Goal: Task Accomplishment & Management: Manage account settings

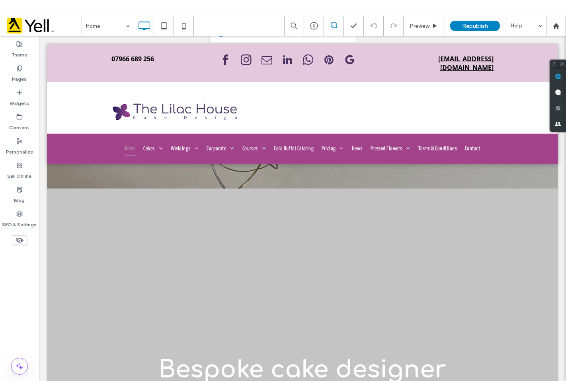
drag, startPoint x: 562, startPoint y: 138, endPoint x: 591, endPoint y: 113, distance: 38.6
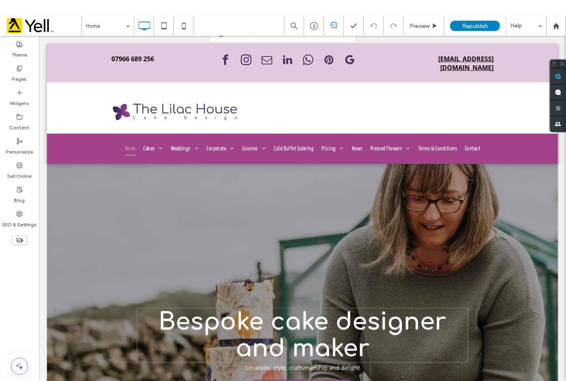
scroll to position [44, 0]
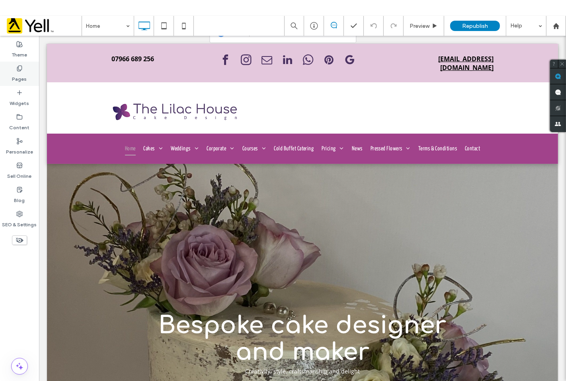
click at [19, 76] on label "Pages" at bounding box center [19, 77] width 15 height 11
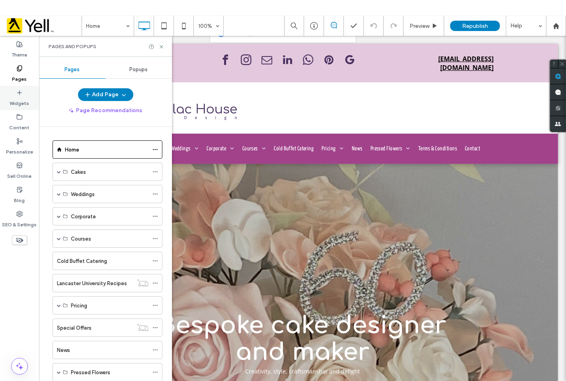
click at [21, 98] on label "Widgets" at bounding box center [20, 101] width 20 height 11
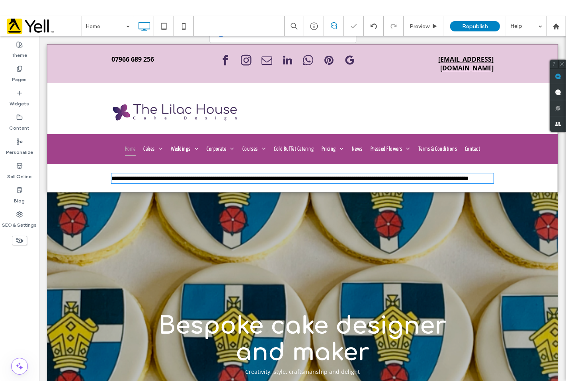
type input "*********"
type input "**"
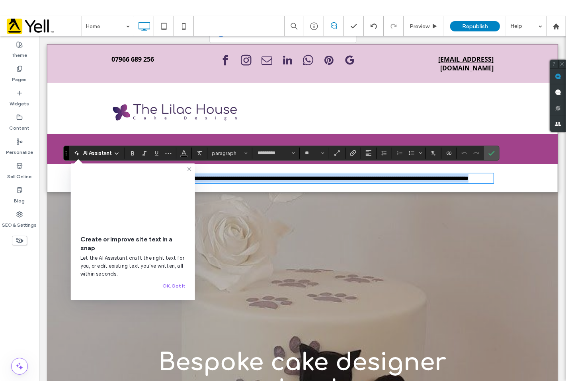
click at [271, 180] on p "**********" at bounding box center [302, 178] width 382 height 8
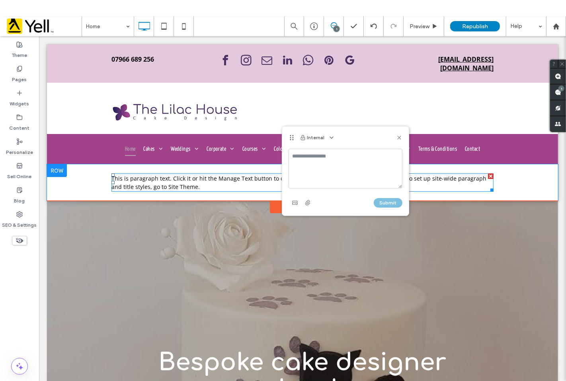
click at [194, 176] on p "This is paragraph text. Click it or hit the Manage Text button to change the fo…" at bounding box center [302, 182] width 382 height 17
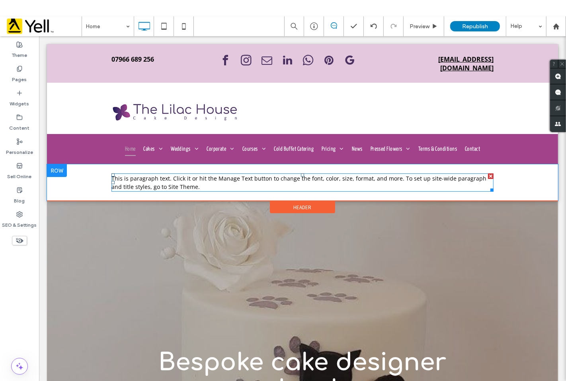
click at [189, 175] on p "This is paragraph text. Click it or hit the Manage Text button to change the fo…" at bounding box center [302, 182] width 382 height 17
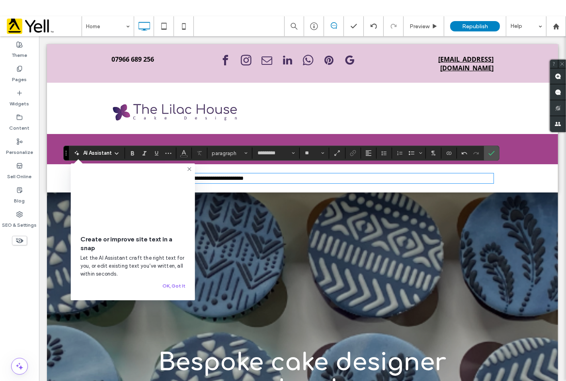
click at [310, 174] on p "**********" at bounding box center [302, 178] width 382 height 8
drag, startPoint x: 295, startPoint y: 171, endPoint x: 211, endPoint y: 212, distance: 92.9
click at [81, 169] on div "**********" at bounding box center [302, 178] width 511 height 28
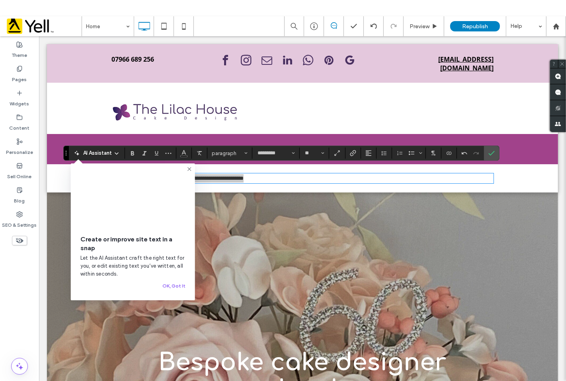
click at [191, 168] on use at bounding box center [189, 170] width 4 height 4
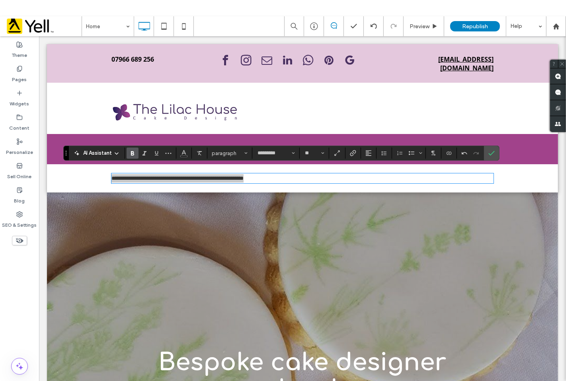
click at [133, 154] on use "Bold" at bounding box center [132, 153] width 3 height 4
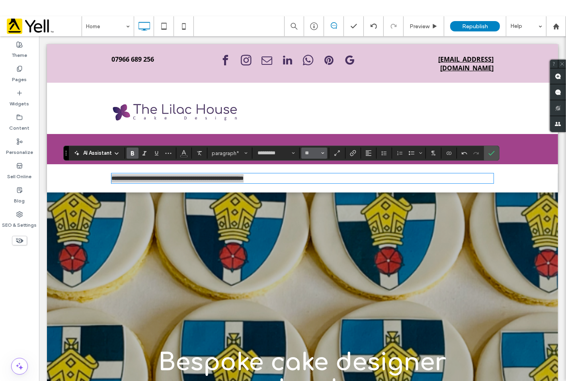
click at [324, 153] on icon "Size" at bounding box center [322, 153] width 3 height 3
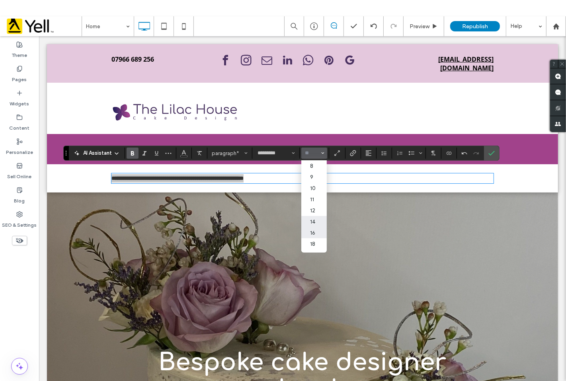
click at [314, 234] on label "16" at bounding box center [313, 232] width 25 height 11
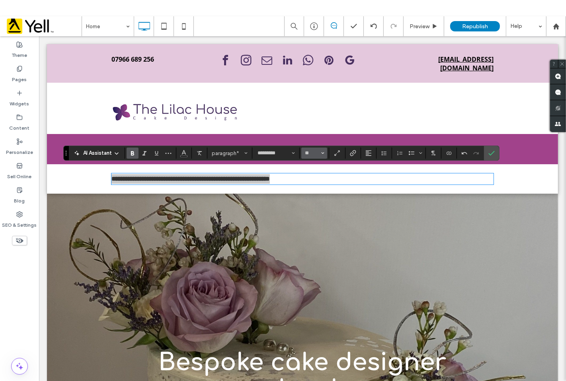
click at [327, 152] on button "**" at bounding box center [314, 153] width 26 height 11
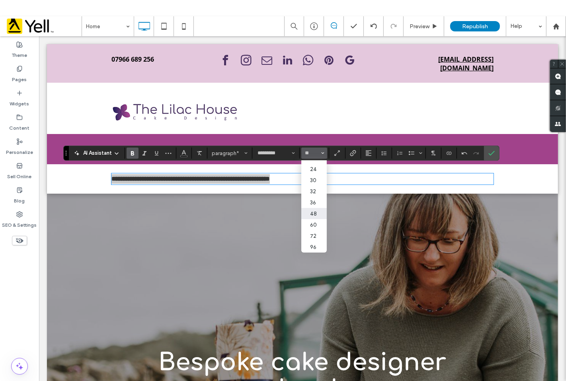
click at [316, 208] on label "48" at bounding box center [313, 213] width 25 height 11
type input "**"
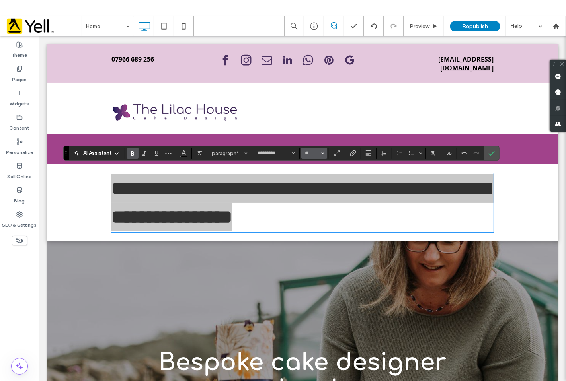
click at [322, 153] on icon "Size" at bounding box center [322, 153] width 3 height 3
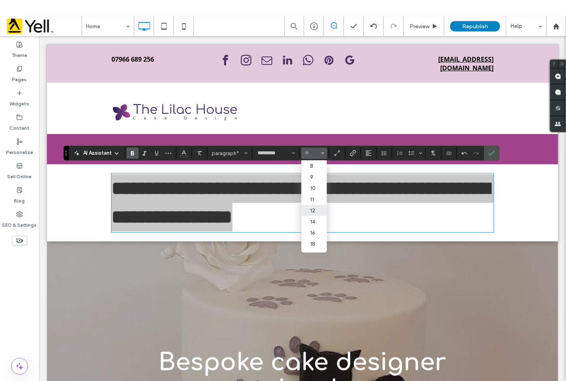
click at [316, 210] on label "12" at bounding box center [313, 210] width 25 height 11
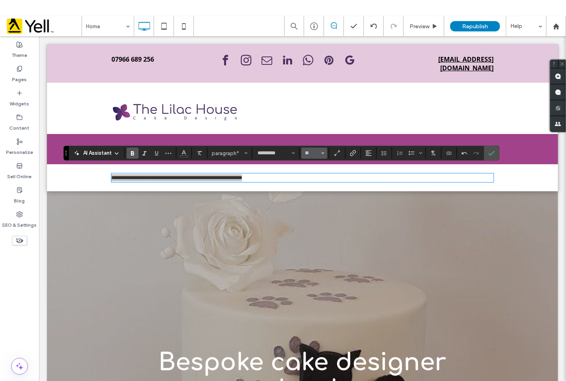
click at [320, 153] on button "**" at bounding box center [314, 153] width 26 height 11
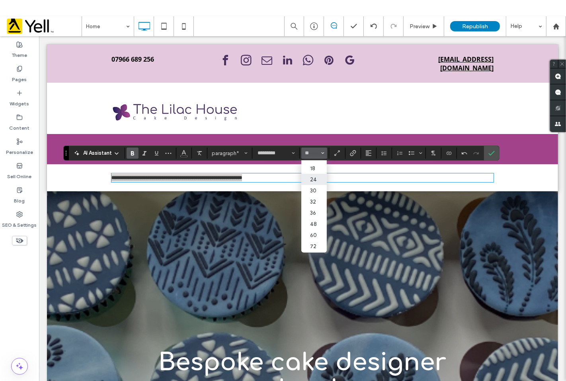
scroll to position [88, 0]
click at [312, 201] on label "36" at bounding box center [313, 202] width 25 height 11
type input "**"
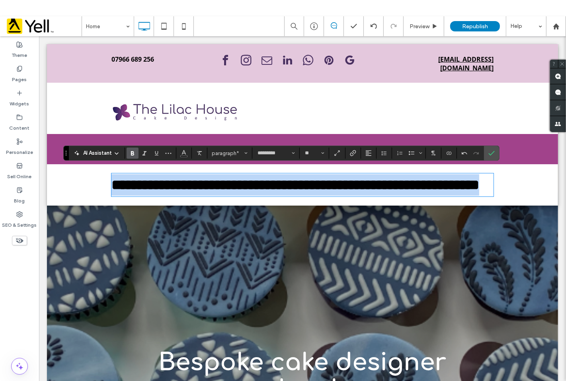
click at [269, 194] on p "**********" at bounding box center [302, 184] width 382 height 21
drag, startPoint x: 146, startPoint y: 180, endPoint x: 98, endPoint y: 172, distance: 48.0
click at [98, 172] on div "**********" at bounding box center [302, 184] width 511 height 41
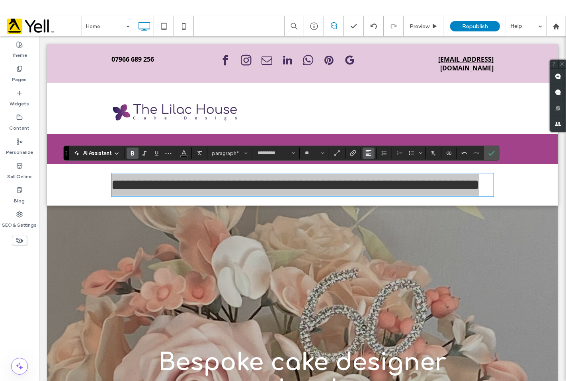
click at [368, 155] on icon "Alignment" at bounding box center [368, 153] width 6 height 6
click at [375, 178] on icon "ui.textEditor.alignment.center" at bounding box center [374, 178] width 6 height 6
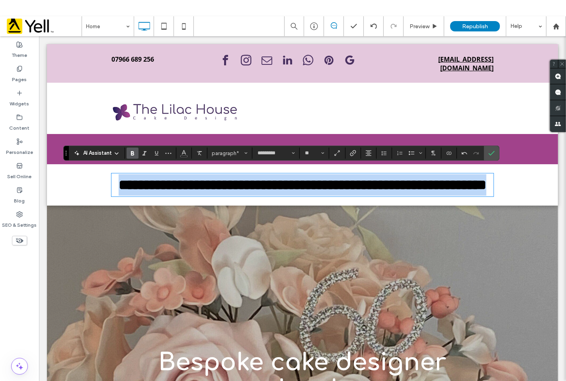
click at [363, 191] on p "**********" at bounding box center [302, 184] width 382 height 21
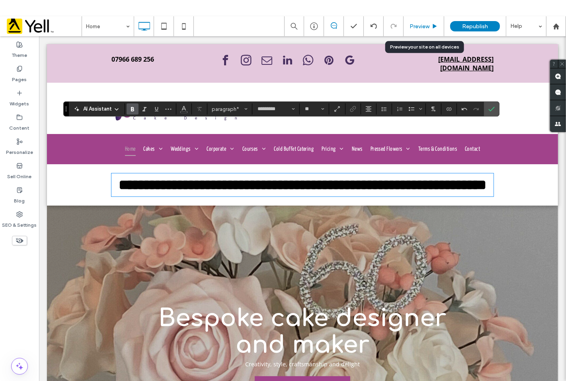
click at [422, 25] on span "Preview" at bounding box center [420, 26] width 20 height 7
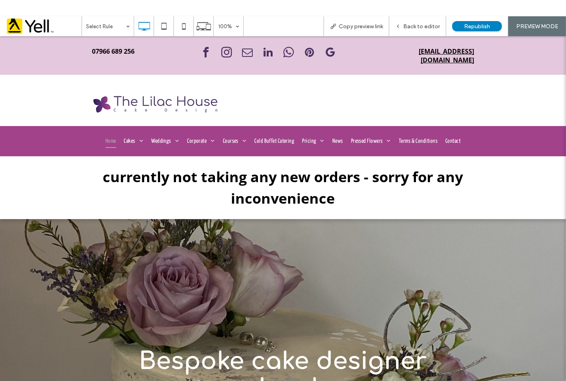
scroll to position [56, 0]
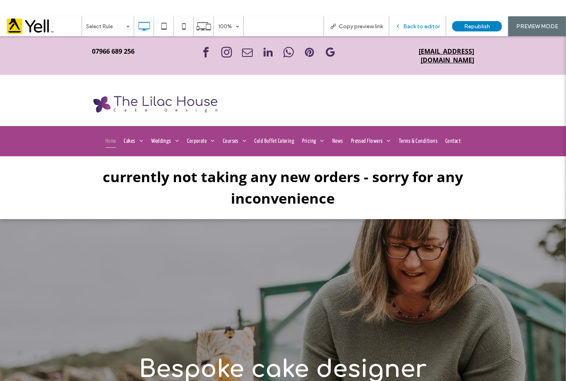
click at [422, 26] on span "Back to editor" at bounding box center [421, 26] width 37 height 7
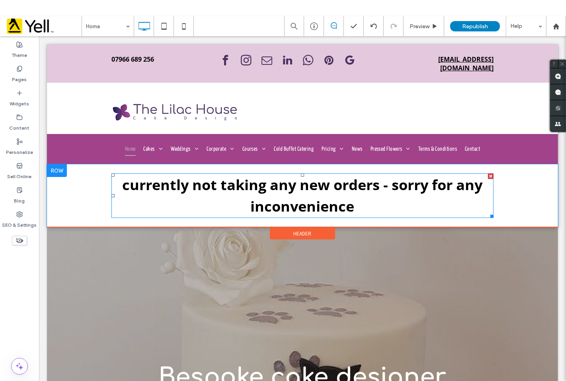
click at [125, 178] on strong "currently not taking any new orders - sorry for any inconvenience" at bounding box center [302, 195] width 360 height 41
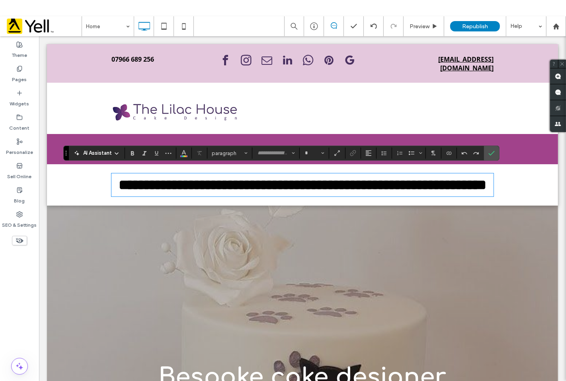
type input "*********"
type input "**"
click at [125, 178] on strong "**********" at bounding box center [302, 185] width 368 height 14
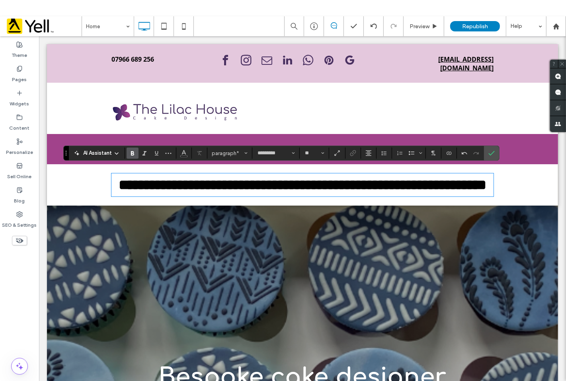
click at [354, 195] on p "**********" at bounding box center [302, 184] width 382 height 21
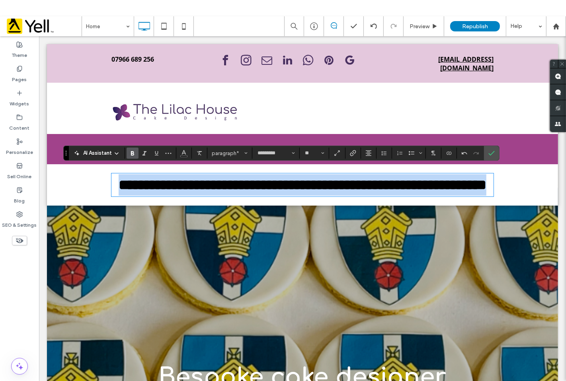
drag, startPoint x: 370, startPoint y: 201, endPoint x: 111, endPoint y: 175, distance: 259.6
click at [111, 175] on p "**********" at bounding box center [302, 184] width 382 height 21
click at [400, 195] on p "**********" at bounding box center [302, 184] width 382 height 21
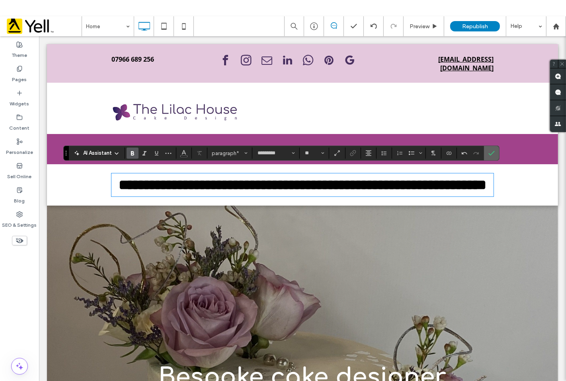
click at [493, 154] on icon "Confirm" at bounding box center [491, 153] width 6 height 6
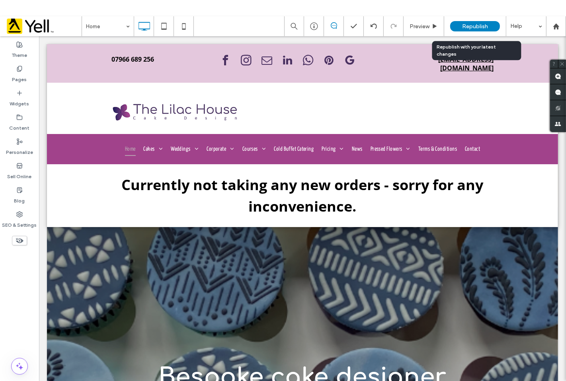
click at [473, 26] on span "Republish" at bounding box center [475, 26] width 26 height 7
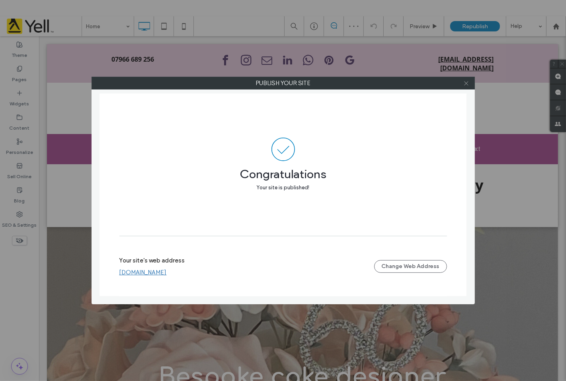
click at [465, 85] on icon at bounding box center [466, 83] width 6 height 6
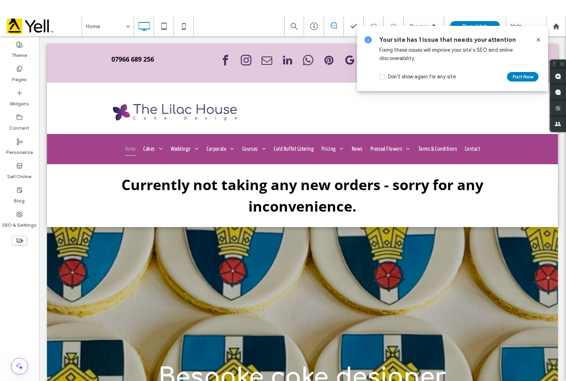
click at [534, 42] on div at bounding box center [535, 39] width 13 height 9
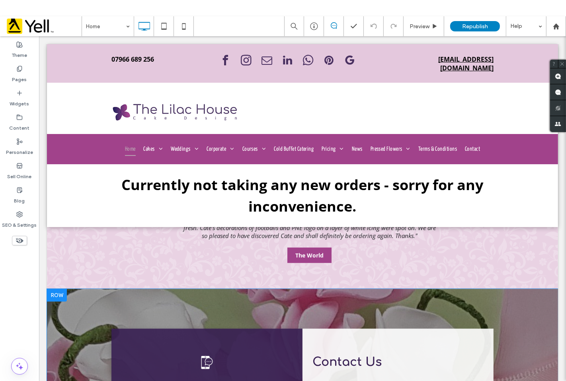
scroll to position [1356, 0]
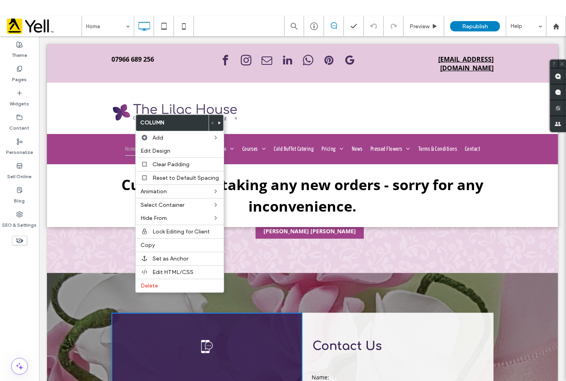
click at [25, 299] on div "Theme Pages Widgets Content Personalize Sell Online Blog SEO & Settings" at bounding box center [19, 216] width 39 height 361
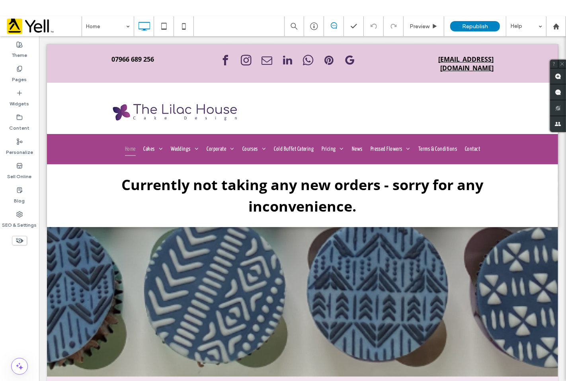
scroll to position [267, 0]
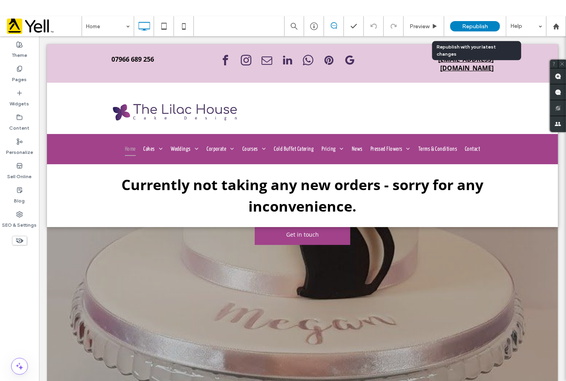
drag, startPoint x: 482, startPoint y: 22, endPoint x: 433, endPoint y: 14, distance: 50.1
click at [480, 23] on span "Republish" at bounding box center [475, 26] width 26 height 7
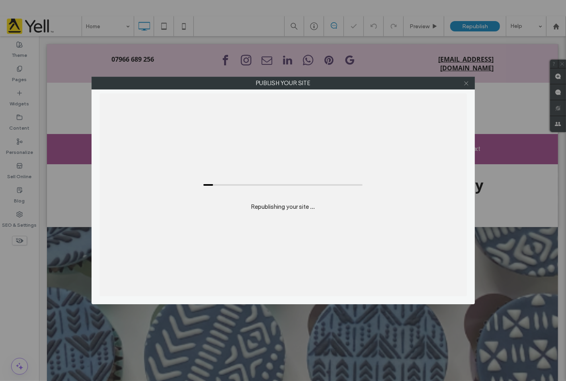
click at [463, 86] on icon at bounding box center [466, 83] width 6 height 6
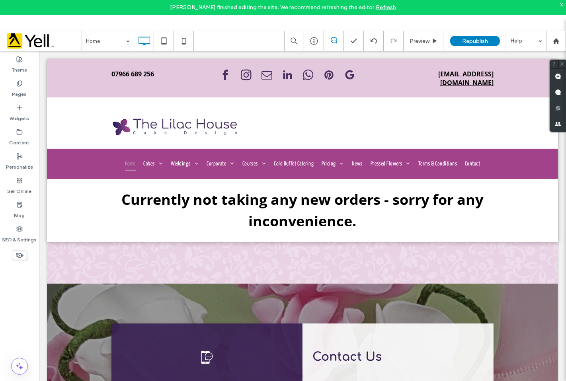
scroll to position [1342, 0]
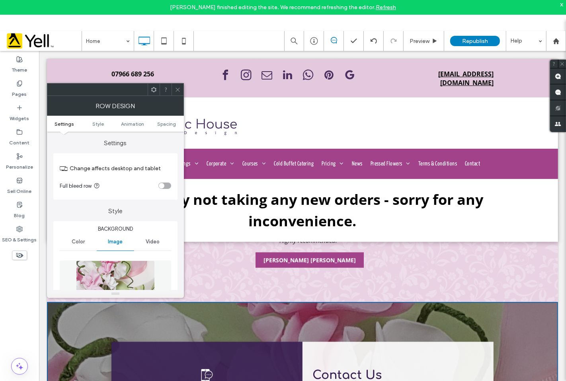
click at [93, 119] on ul "Settings Style Animation Spacing" at bounding box center [115, 124] width 137 height 16
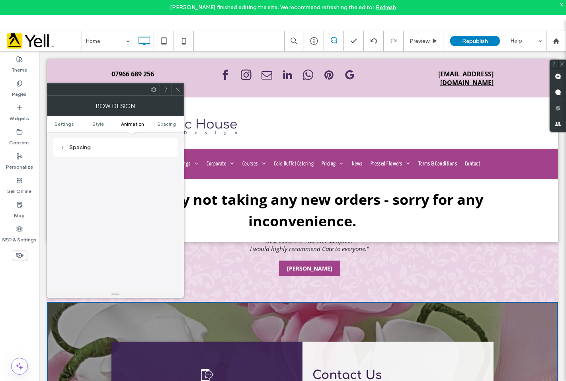
scroll to position [518, 0]
click at [390, 366] on h3 "Contact Us" at bounding box center [397, 375] width 183 height 18
click at [178, 91] on icon at bounding box center [178, 90] width 6 height 6
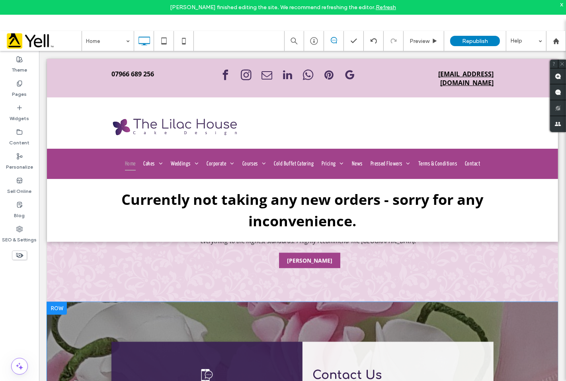
click at [55, 302] on div at bounding box center [57, 308] width 20 height 13
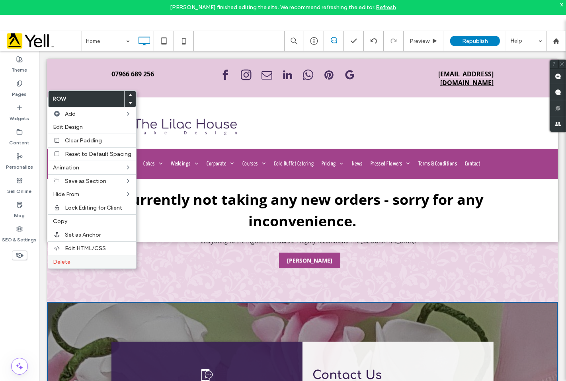
click at [63, 260] on span "Delete" at bounding box center [62, 262] width 18 height 7
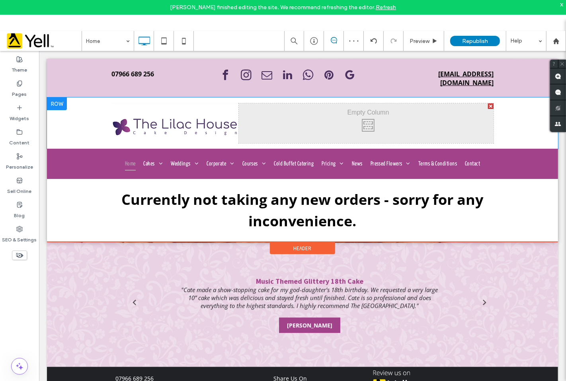
scroll to position [1245, 0]
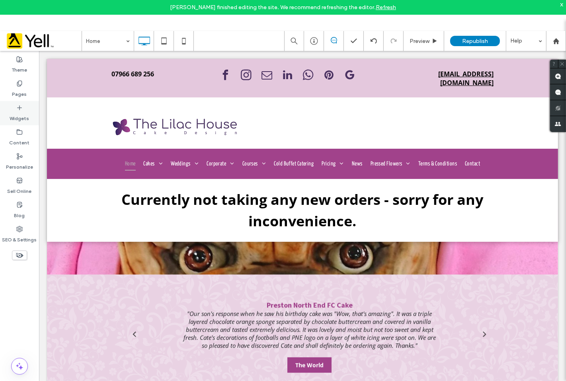
click at [19, 110] on icon at bounding box center [19, 108] width 6 height 6
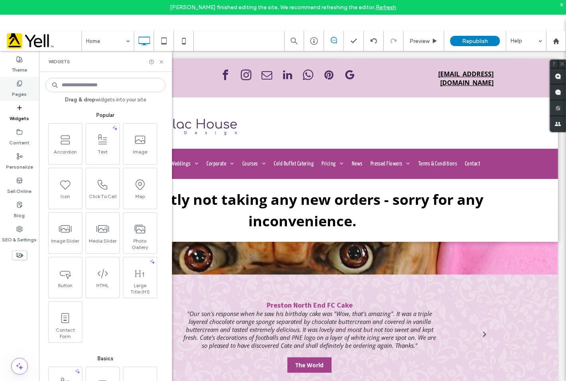
click at [20, 87] on label "Pages" at bounding box center [19, 92] width 15 height 11
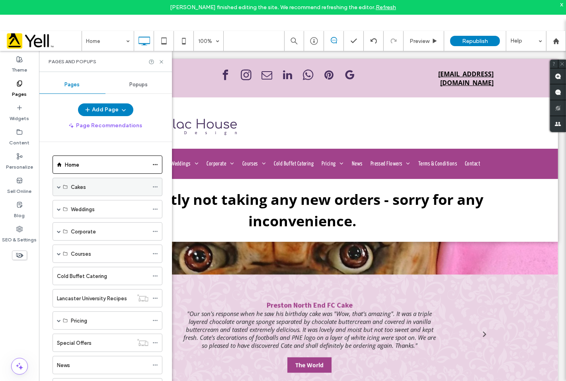
click at [99, 189] on div "Cakes" at bounding box center [110, 187] width 78 height 8
click at [76, 189] on label "Cakes" at bounding box center [78, 187] width 15 height 14
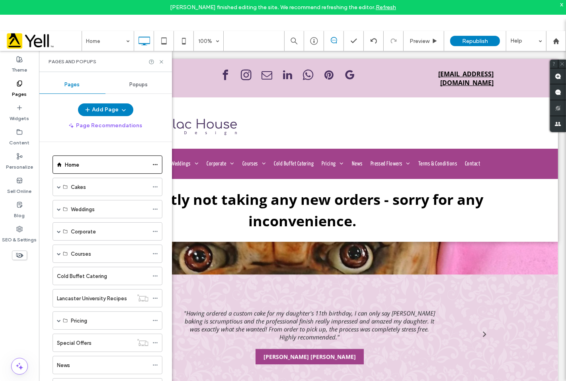
click at [157, 61] on div at bounding box center [156, 62] width 16 height 6
click at [161, 62] on use at bounding box center [161, 61] width 3 height 3
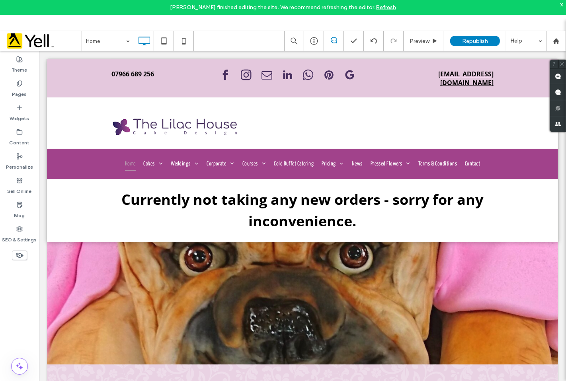
scroll to position [1279, 0]
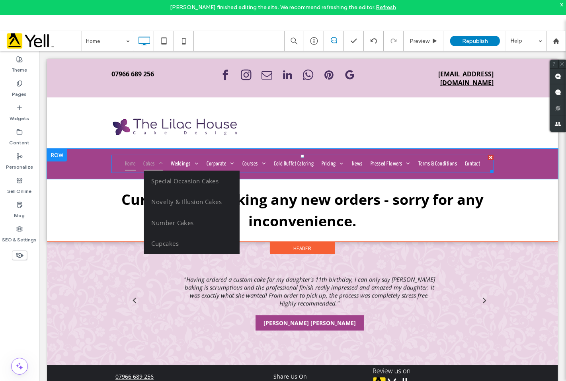
click at [145, 157] on span "Cakes" at bounding box center [153, 163] width 20 height 13
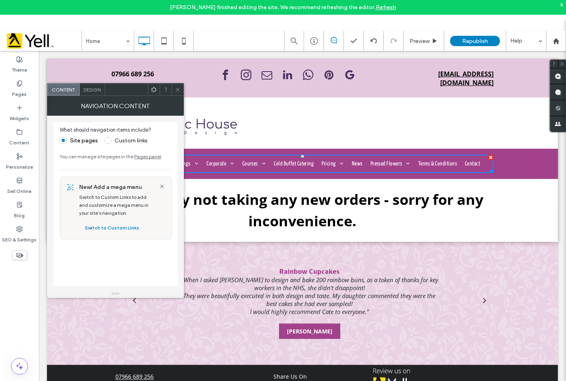
click at [172, 90] on div at bounding box center [178, 90] width 12 height 12
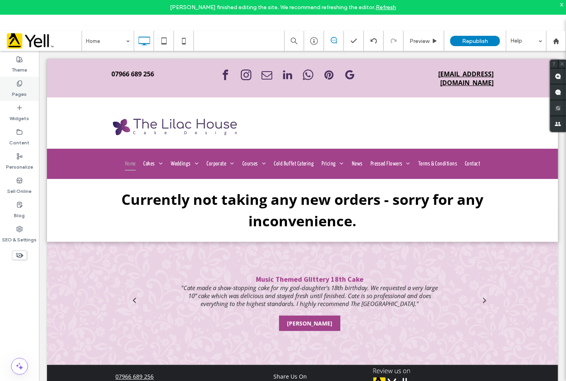
click at [19, 87] on label "Pages" at bounding box center [19, 92] width 15 height 11
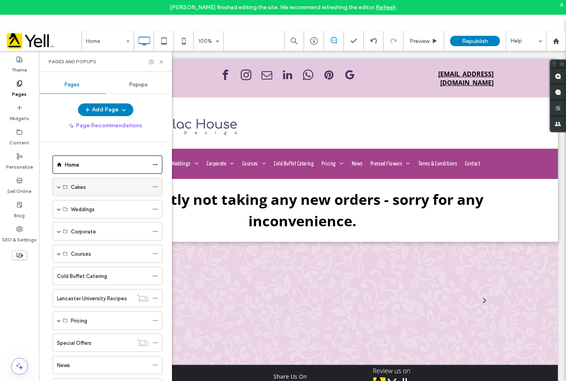
click at [56, 190] on div "Cakes" at bounding box center [108, 187] width 110 height 18
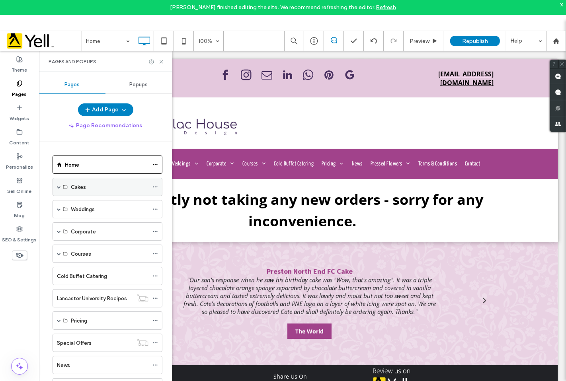
click at [153, 189] on icon at bounding box center [155, 187] width 6 height 6
click at [60, 186] on div "Cakes" at bounding box center [108, 187] width 110 height 18
click at [58, 188] on span at bounding box center [59, 187] width 4 height 4
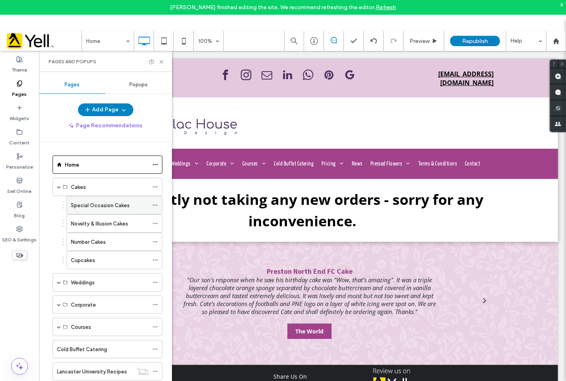
click at [100, 204] on label "Special Occasion Cakes" at bounding box center [100, 206] width 59 height 14
click at [158, 64] on div "Special Occasion Cakes 100% Preview Republish Help Site Comments Team & Clients…" at bounding box center [283, 206] width 566 height 381
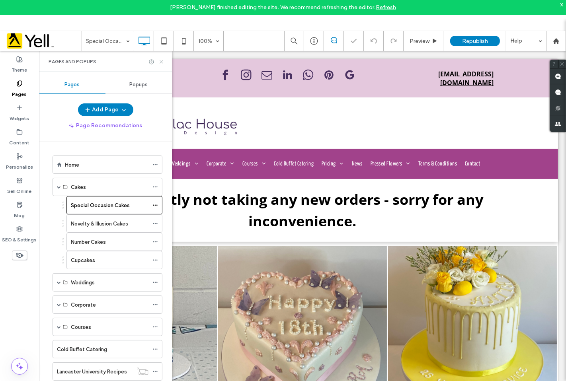
click at [158, 61] on icon at bounding box center [161, 62] width 6 height 6
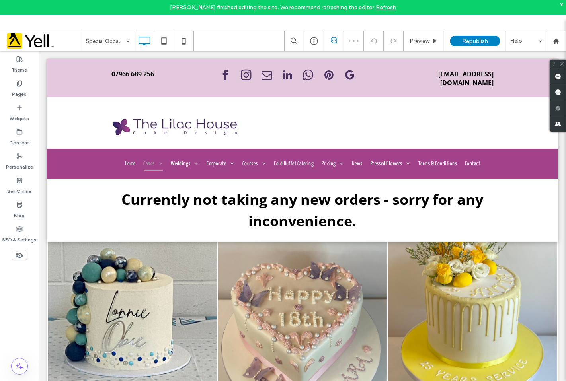
scroll to position [88, 0]
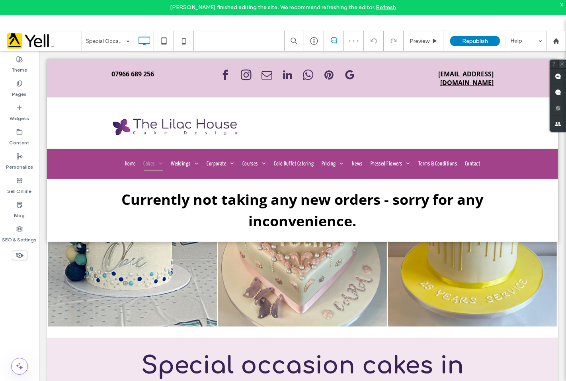
click at [564, 62] on icon at bounding box center [562, 63] width 5 height 5
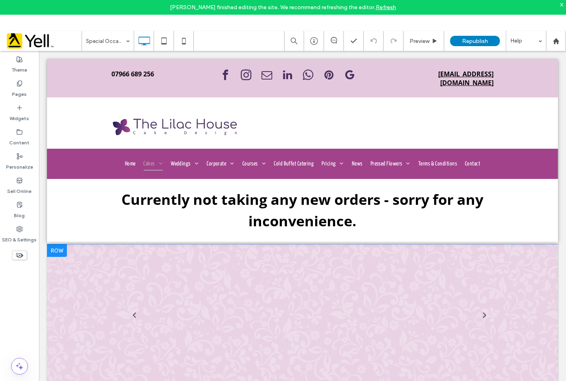
scroll to position [2534, 0]
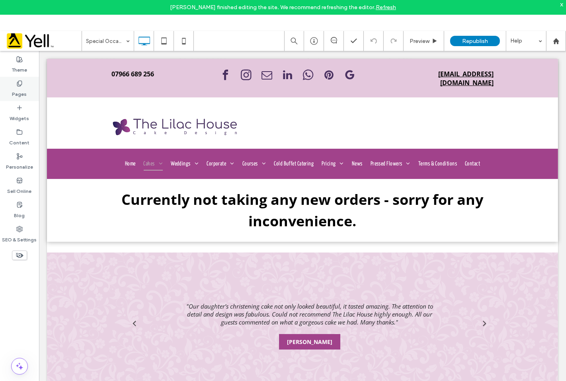
drag, startPoint x: 21, startPoint y: 89, endPoint x: 33, endPoint y: 96, distance: 14.2
click at [21, 89] on label "Pages" at bounding box center [19, 92] width 15 height 11
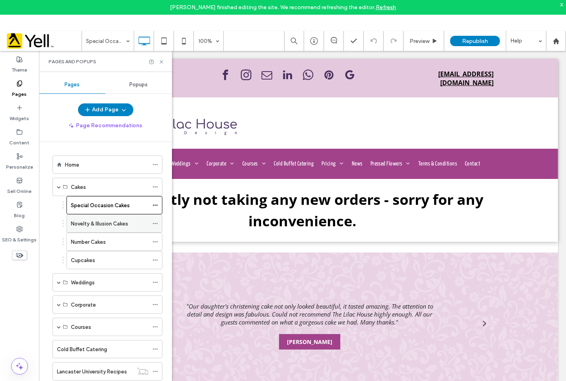
click at [96, 226] on label "Novelty & Illusion Cakes" at bounding box center [99, 224] width 57 height 14
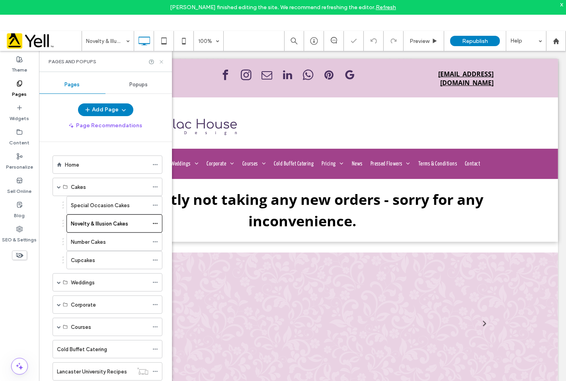
click at [159, 60] on icon at bounding box center [161, 62] width 6 height 6
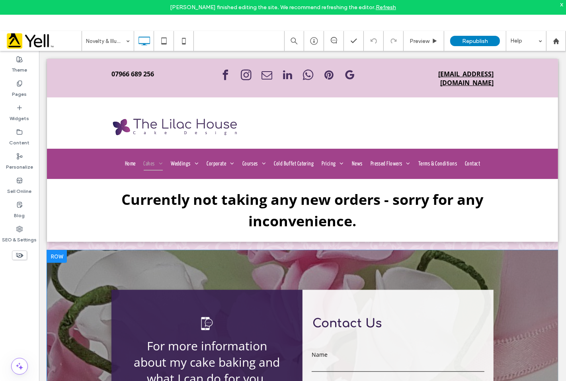
scroll to position [3131, 0]
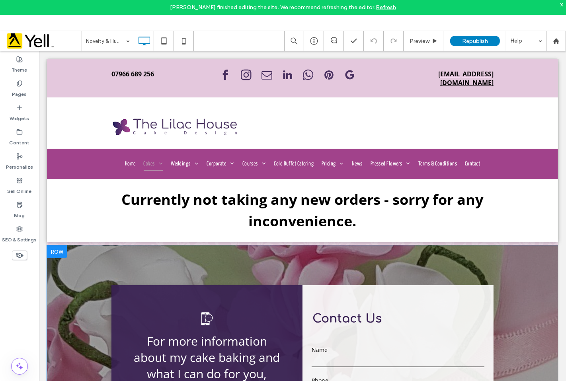
click at [57, 252] on div at bounding box center [57, 251] width 20 height 13
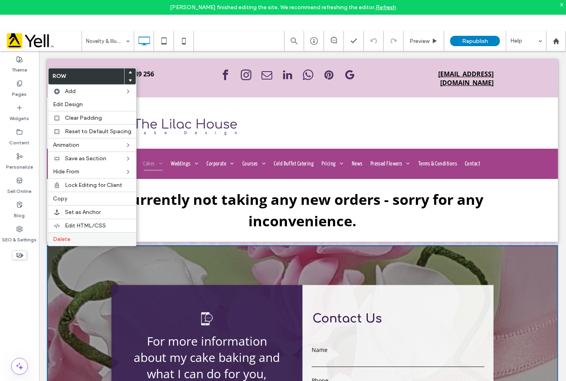
drag, startPoint x: 64, startPoint y: 238, endPoint x: 98, endPoint y: 238, distance: 33.8
click at [64, 239] on span "Delete" at bounding box center [62, 239] width 18 height 7
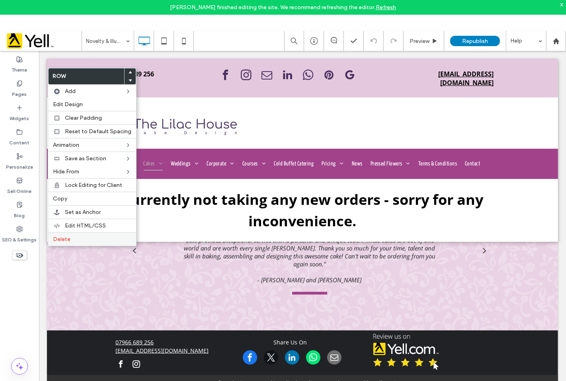
scroll to position [3046, 0]
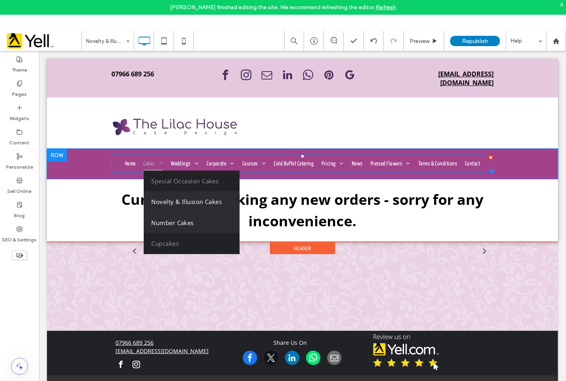
click at [172, 218] on span "Number Cakes" at bounding box center [172, 222] width 42 height 9
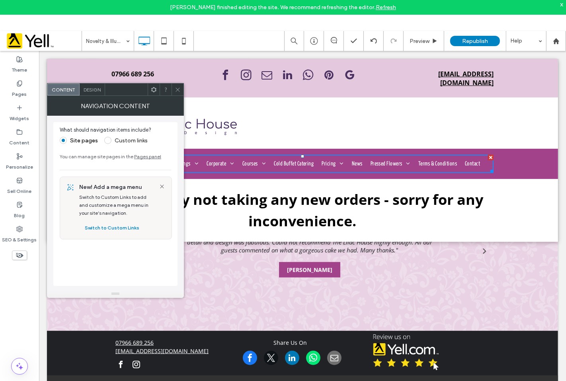
click at [179, 96] on span at bounding box center [178, 90] width 6 height 12
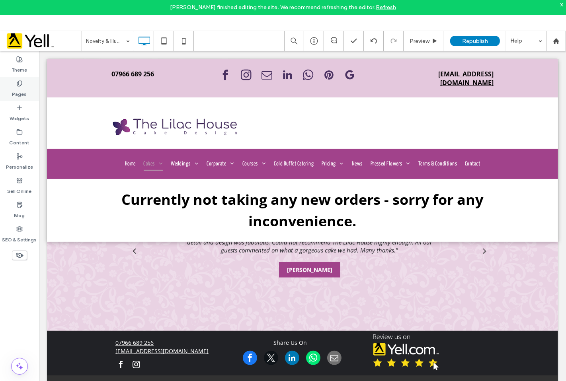
click at [18, 84] on icon at bounding box center [19, 83] width 6 height 6
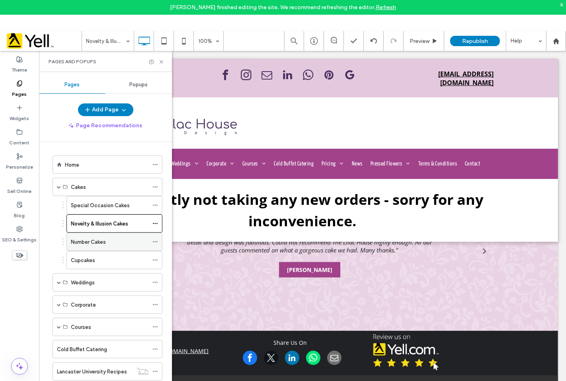
click at [84, 244] on label "Number Cakes" at bounding box center [88, 242] width 35 height 14
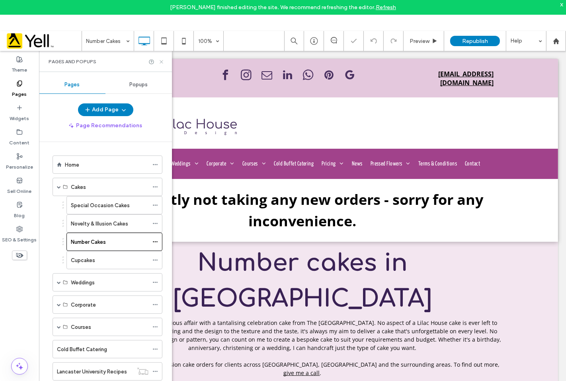
click at [161, 61] on icon at bounding box center [161, 62] width 6 height 6
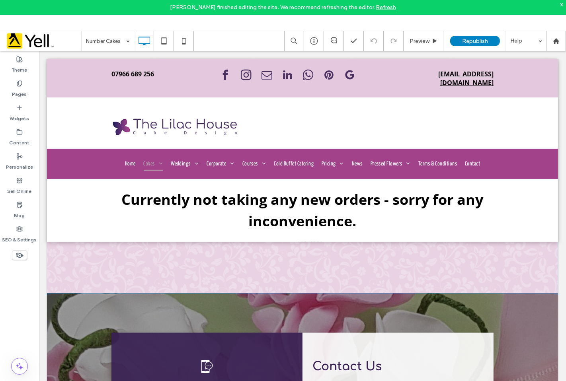
scroll to position [736, 0]
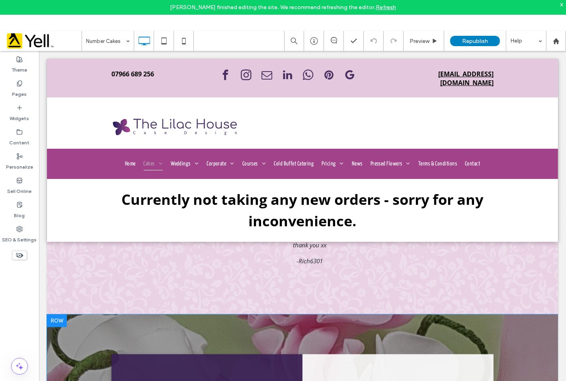
click at [57, 314] on div at bounding box center [57, 320] width 20 height 13
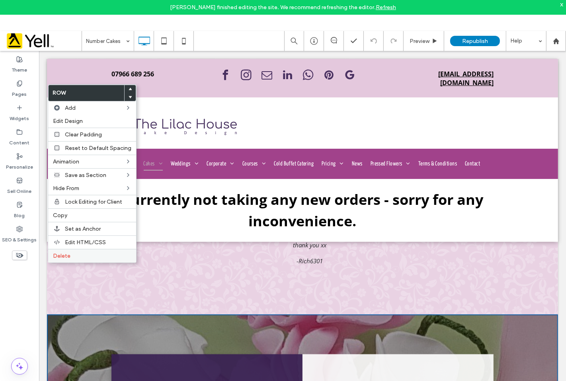
click at [59, 255] on span "Delete" at bounding box center [62, 256] width 18 height 7
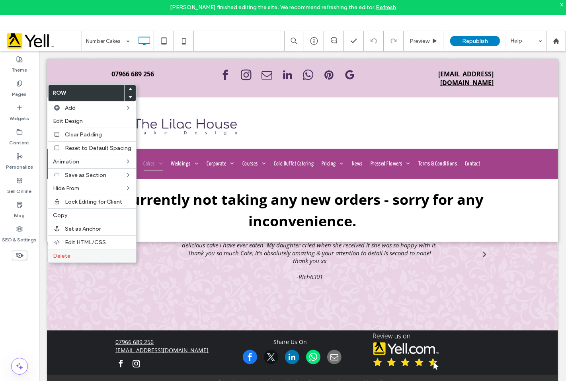
scroll to position [666, 0]
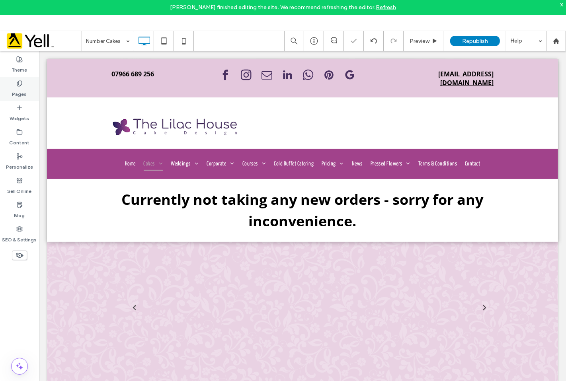
click at [19, 87] on label "Pages" at bounding box center [19, 92] width 15 height 11
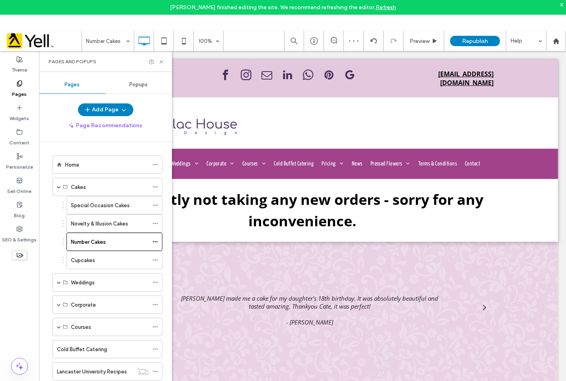
click at [86, 260] on label "Cupcakes" at bounding box center [83, 261] width 24 height 14
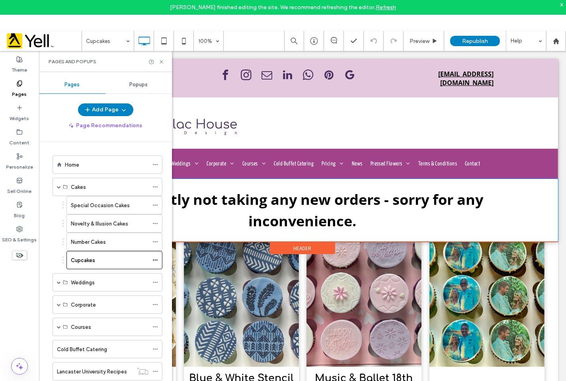
scroll to position [1144, 0]
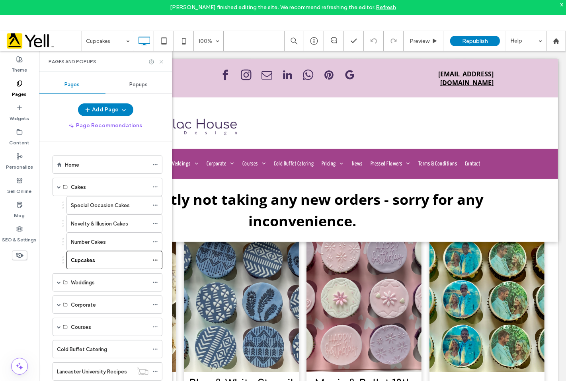
click at [161, 64] on icon at bounding box center [161, 62] width 6 height 6
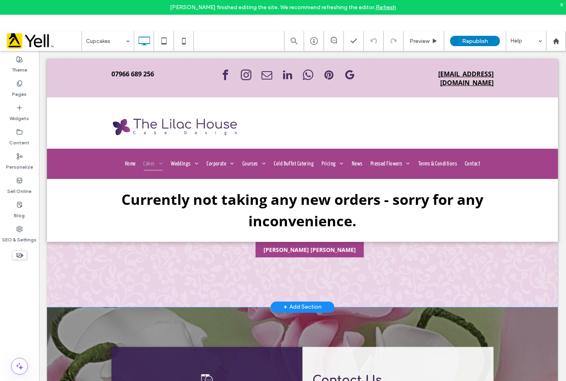
scroll to position [1425, 0]
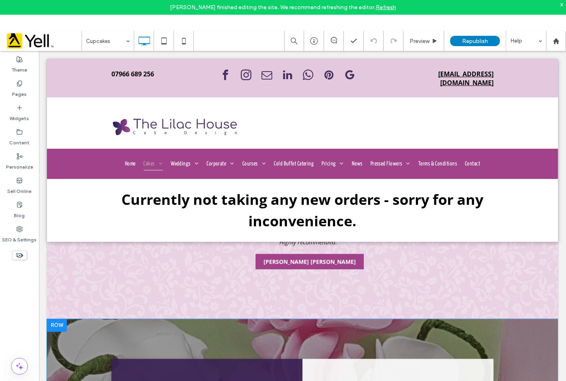
click at [59, 320] on div at bounding box center [57, 325] width 20 height 13
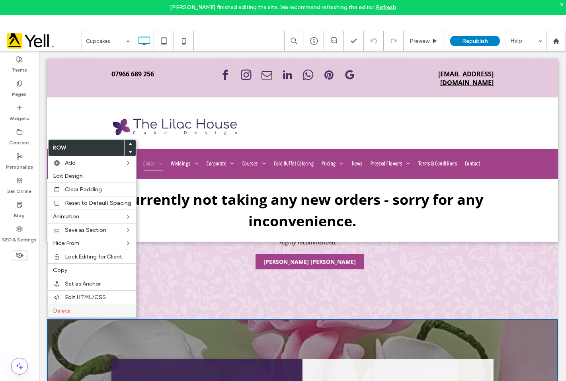
click at [65, 308] on span "Delete" at bounding box center [62, 311] width 18 height 7
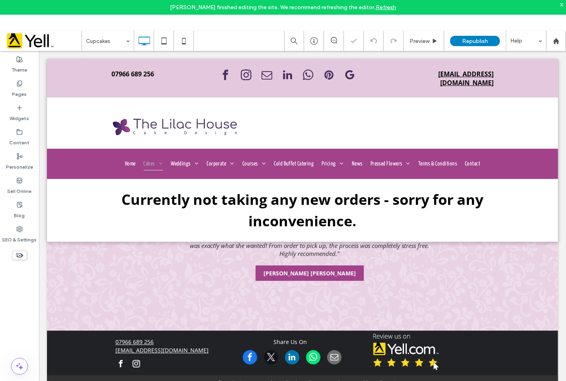
scroll to position [1411, 0]
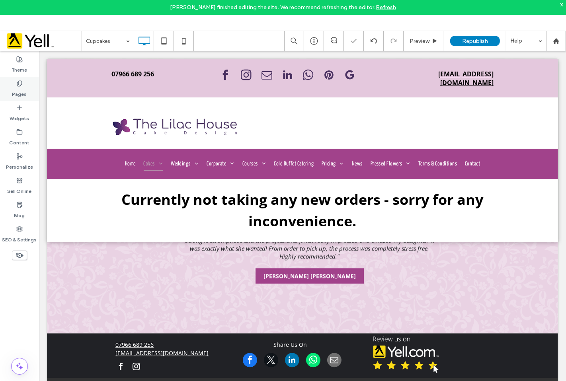
click at [21, 84] on use at bounding box center [19, 83] width 4 height 5
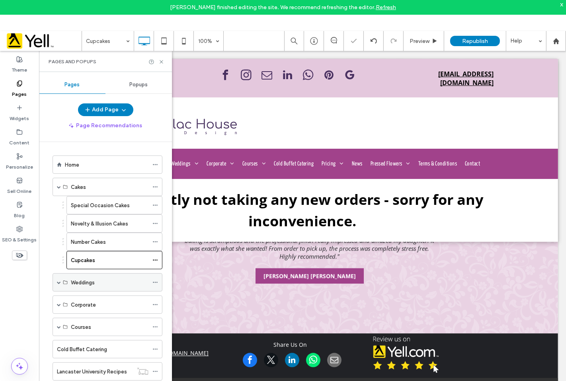
click at [82, 281] on label "Weddings" at bounding box center [83, 283] width 24 height 14
click at [57, 285] on span at bounding box center [59, 283] width 4 height 4
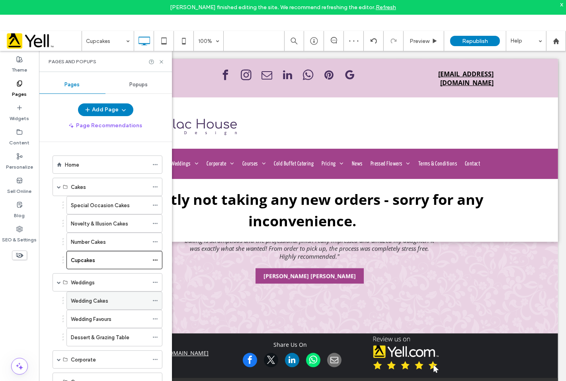
click at [79, 299] on label "Wedding Cakes" at bounding box center [89, 301] width 37 height 14
click at [162, 59] on icon at bounding box center [161, 62] width 6 height 6
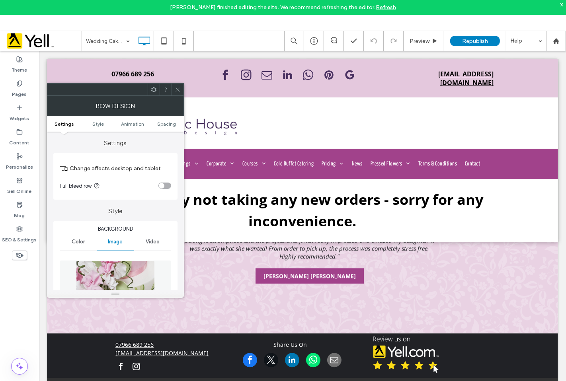
click at [178, 88] on icon at bounding box center [178, 90] width 6 height 6
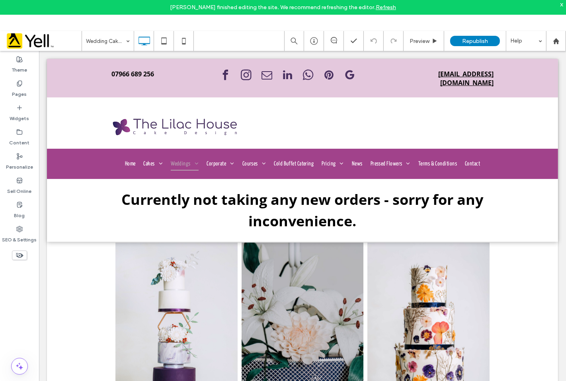
scroll to position [2800, 0]
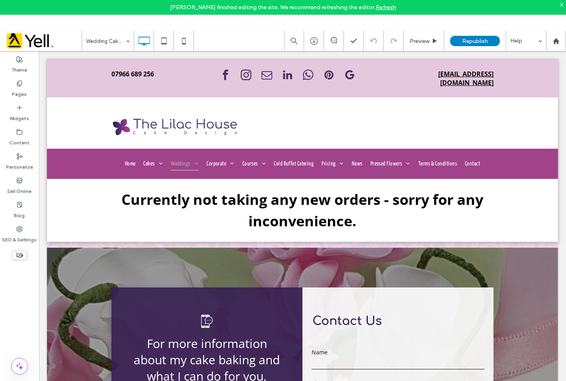
click at [54, 251] on div at bounding box center [57, 254] width 20 height 13
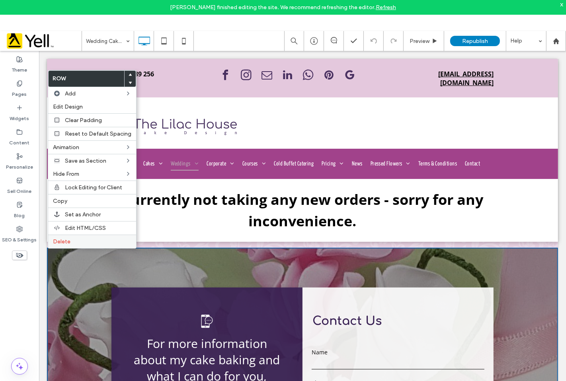
drag, startPoint x: 70, startPoint y: 240, endPoint x: 65, endPoint y: 227, distance: 14.2
click at [69, 240] on span "Delete" at bounding box center [62, 241] width 18 height 7
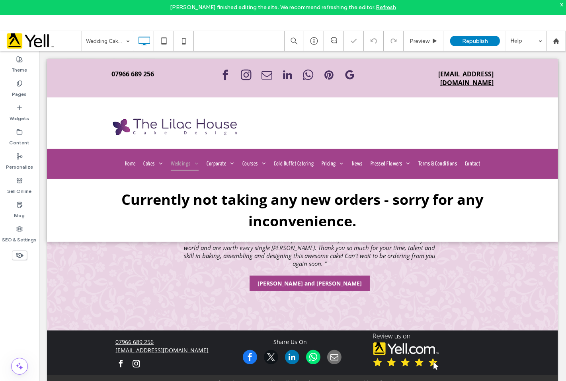
scroll to position [2717, 0]
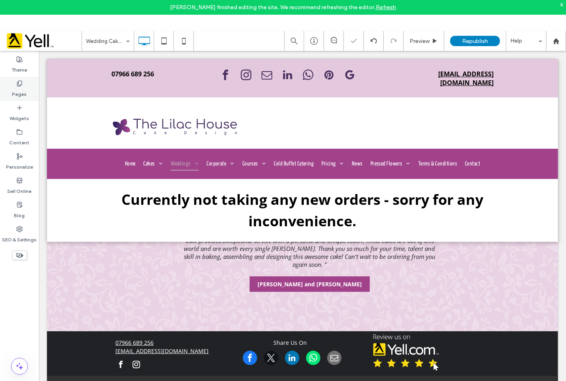
click at [20, 85] on use at bounding box center [19, 83] width 4 height 5
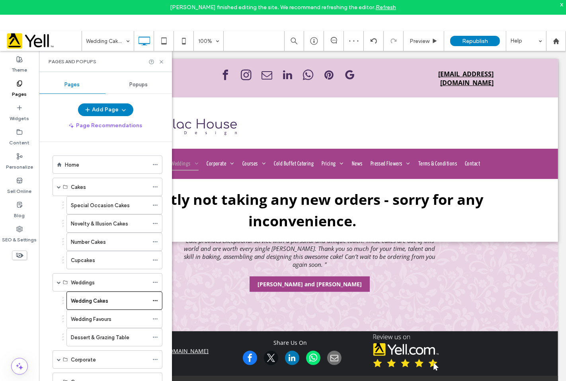
click at [95, 315] on div "Wedding Favours" at bounding box center [110, 319] width 78 height 18
click at [160, 59] on icon at bounding box center [161, 62] width 6 height 6
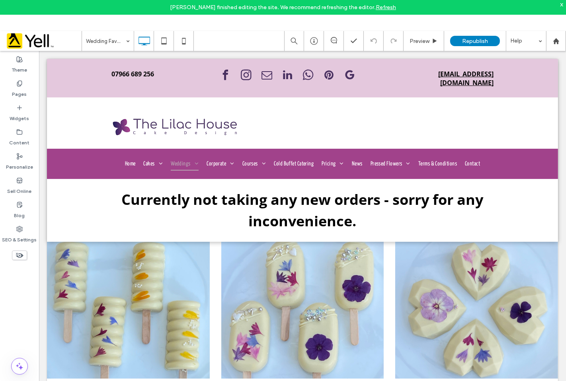
scroll to position [1081, 0]
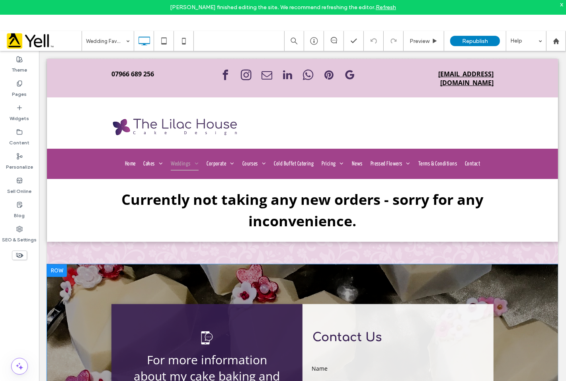
click at [59, 266] on div at bounding box center [57, 270] width 20 height 13
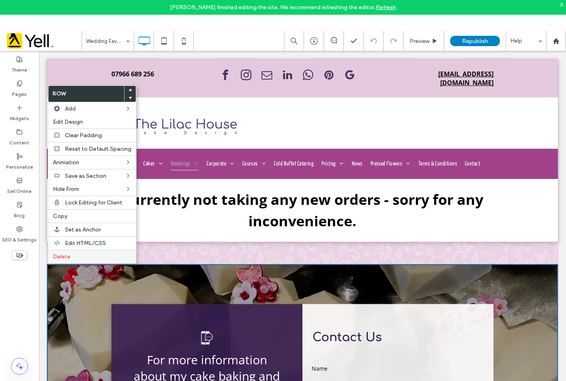
click at [60, 256] on span "Delete" at bounding box center [62, 257] width 18 height 7
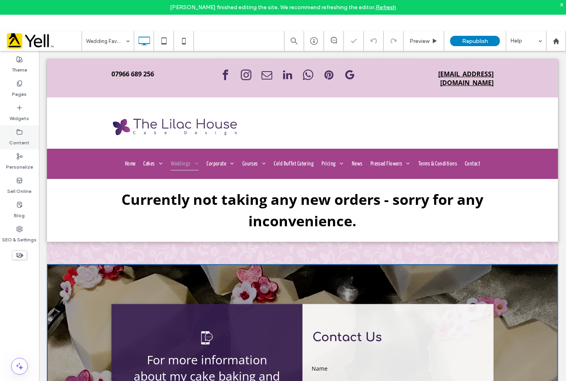
scroll to position [1012, 0]
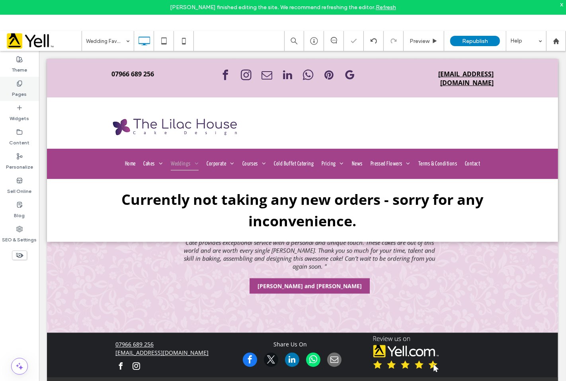
click at [18, 89] on label "Pages" at bounding box center [19, 92] width 15 height 11
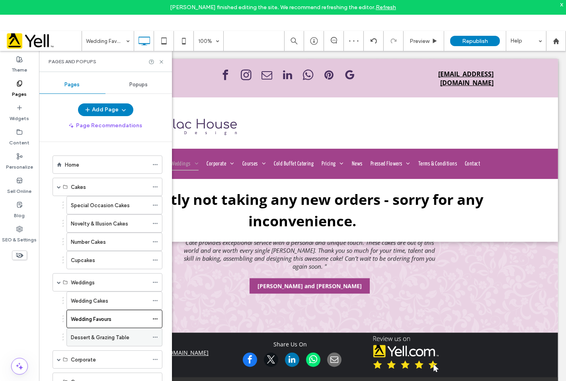
click at [86, 339] on label "Dessert & Grazing Table" at bounding box center [100, 338] width 59 height 14
click at [161, 57] on div "Pages and Popups" at bounding box center [105, 61] width 133 height 21
click at [160, 61] on use at bounding box center [161, 61] width 3 height 3
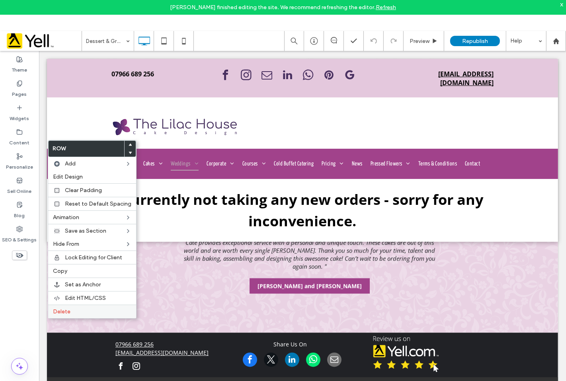
click at [62, 306] on div "Delete" at bounding box center [92, 312] width 88 height 14
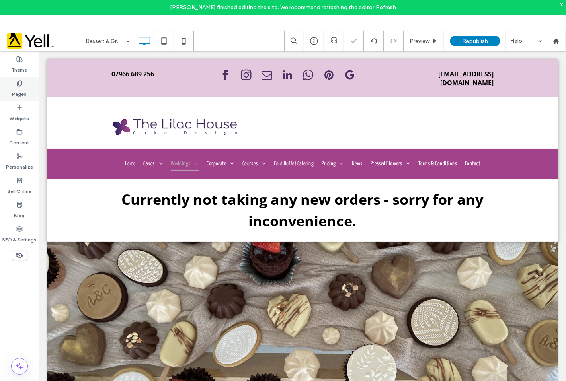
scroll to position [1033, 0]
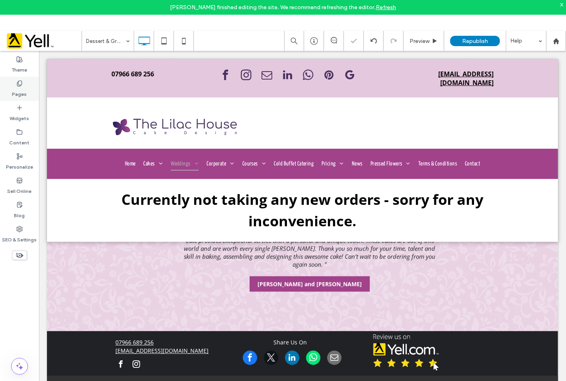
click at [20, 91] on label "Pages" at bounding box center [19, 92] width 15 height 11
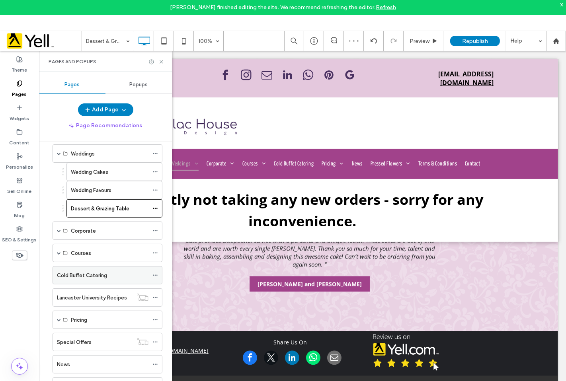
scroll to position [133, 0]
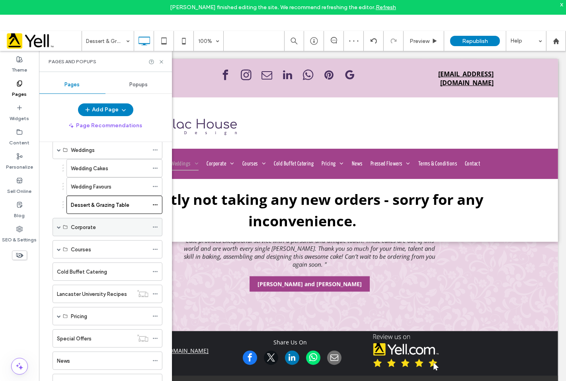
click at [69, 226] on div "Corporate" at bounding box center [108, 227] width 110 height 18
click at [58, 229] on span at bounding box center [59, 227] width 4 height 4
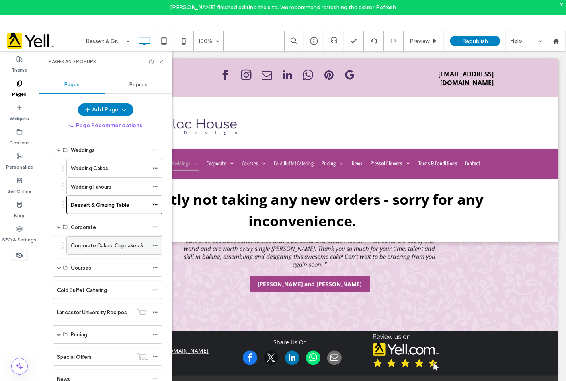
click at [92, 244] on label "Corporate Cakes, Cupcakes & Biscuits" at bounding box center [118, 246] width 94 height 14
click at [161, 59] on icon at bounding box center [161, 62] width 6 height 6
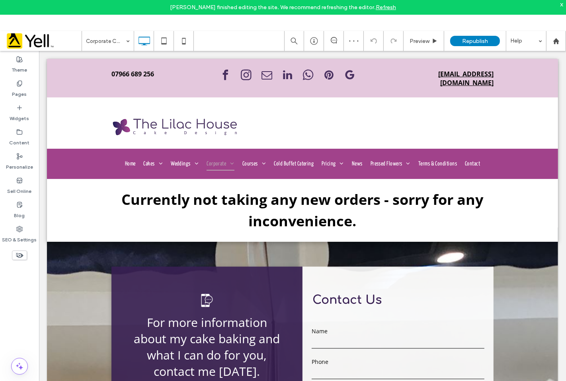
scroll to position [1292, 0]
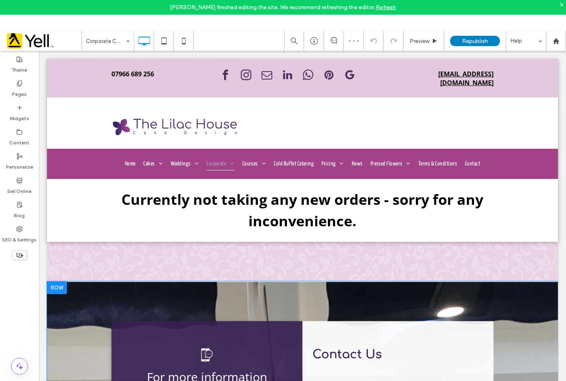
click at [60, 287] on div at bounding box center [57, 287] width 20 height 13
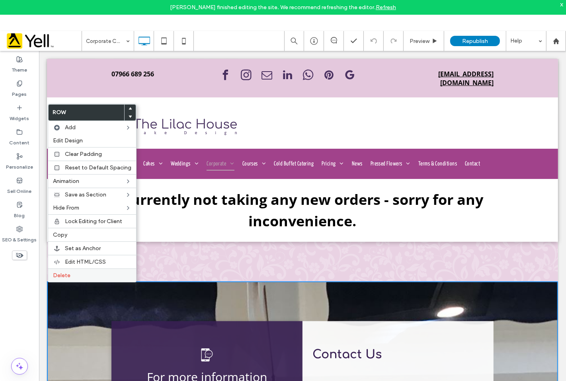
click at [62, 276] on span "Delete" at bounding box center [62, 275] width 18 height 7
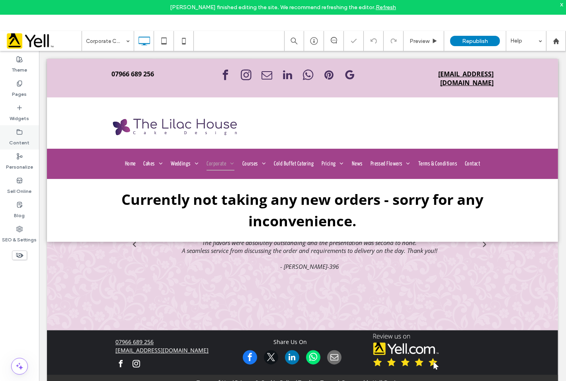
scroll to position [1243, 0]
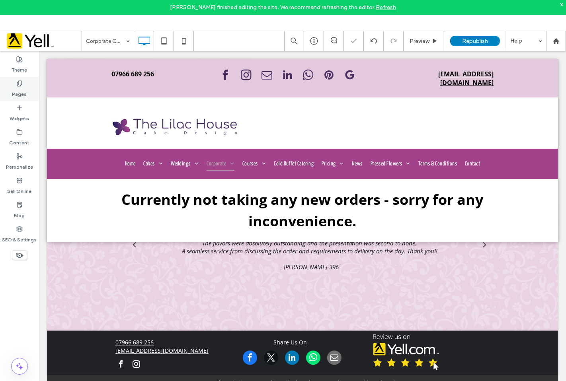
click at [21, 88] on label "Pages" at bounding box center [19, 92] width 15 height 11
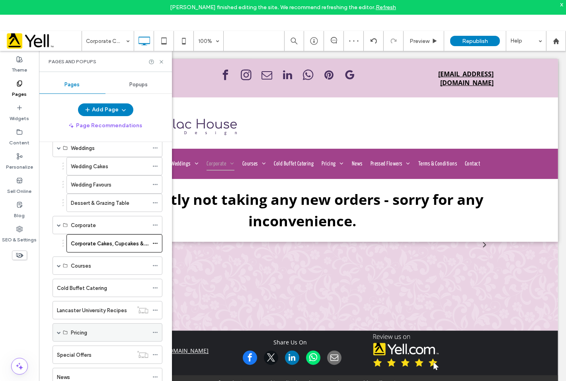
scroll to position [177, 0]
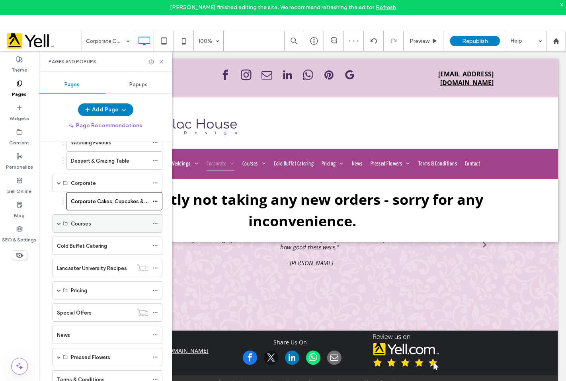
click at [58, 223] on span at bounding box center [59, 224] width 4 height 4
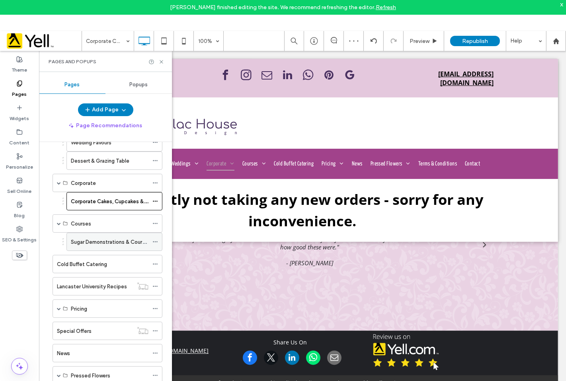
click at [88, 235] on div "Sugar Demonstrations & Courses" at bounding box center [110, 242] width 78 height 18
click at [97, 246] on label "Sugar Demonstrations & Courses" at bounding box center [111, 242] width 80 height 14
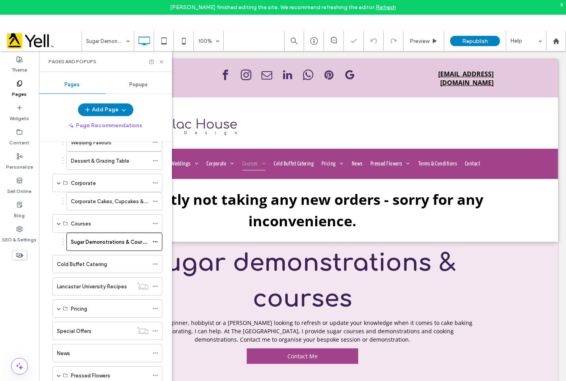
click at [164, 60] on div "Pages and Popups" at bounding box center [105, 61] width 133 height 21
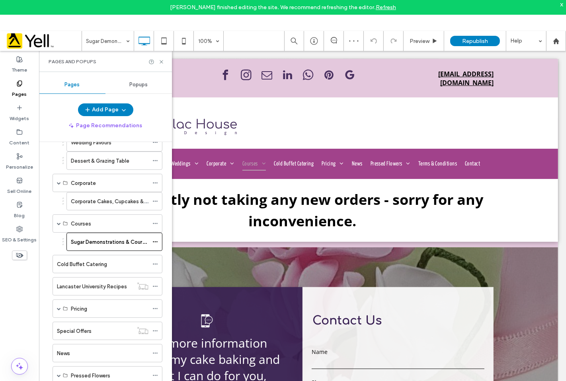
scroll to position [424, 0]
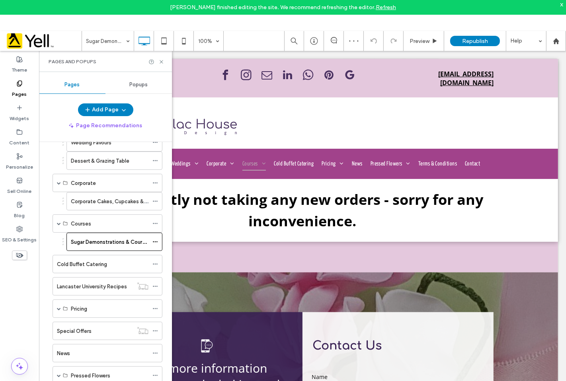
click at [155, 60] on div at bounding box center [156, 62] width 16 height 6
click at [162, 59] on icon at bounding box center [161, 62] width 6 height 6
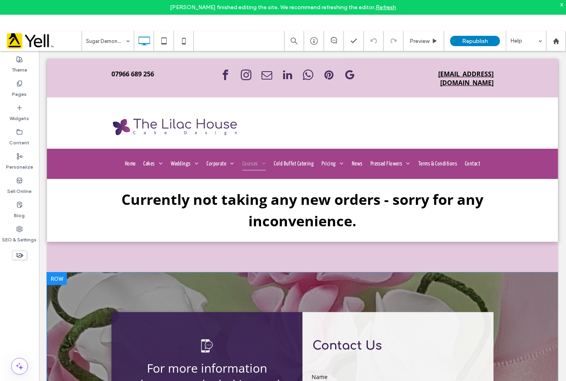
click at [60, 279] on div at bounding box center [57, 278] width 20 height 13
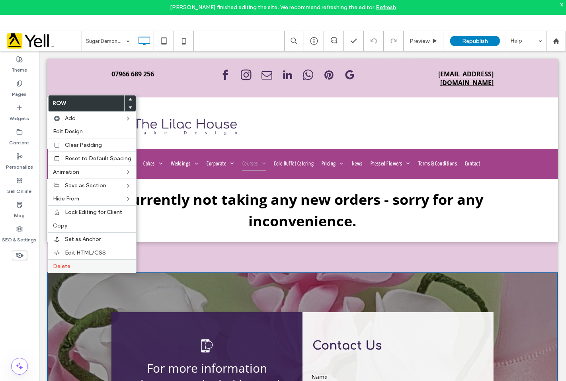
drag, startPoint x: 66, startPoint y: 264, endPoint x: 27, endPoint y: 142, distance: 128.4
click at [66, 264] on span "Delete" at bounding box center [62, 266] width 18 height 7
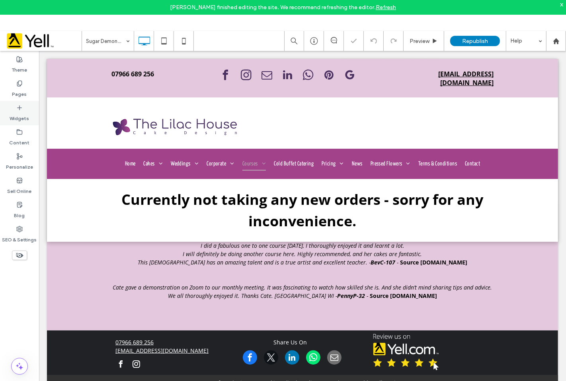
scroll to position [365, 0]
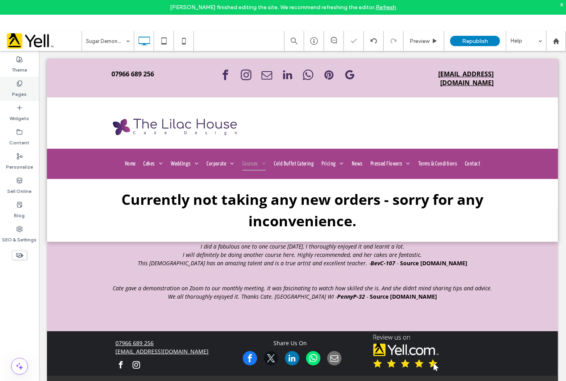
click at [18, 86] on use at bounding box center [19, 83] width 4 height 5
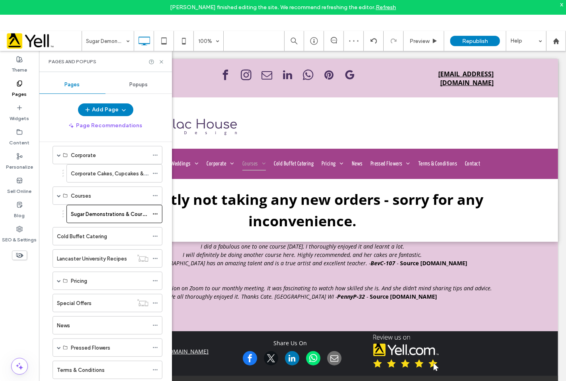
scroll to position [219, 0]
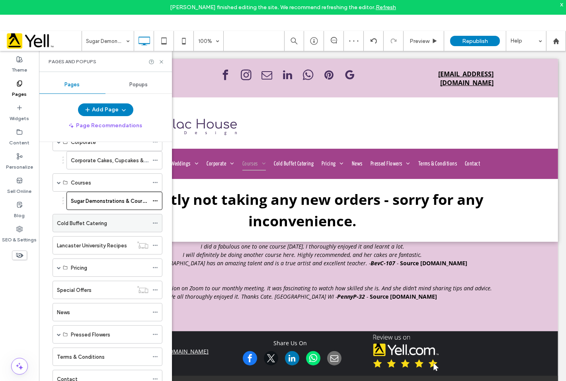
click at [89, 224] on label "Cold Buffet Catering" at bounding box center [82, 224] width 50 height 14
click at [164, 62] on icon at bounding box center [161, 62] width 6 height 6
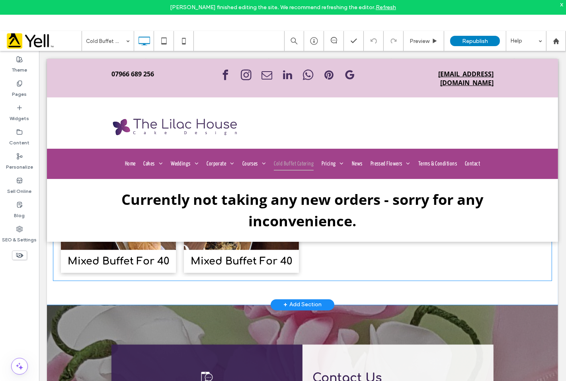
scroll to position [1193, 0]
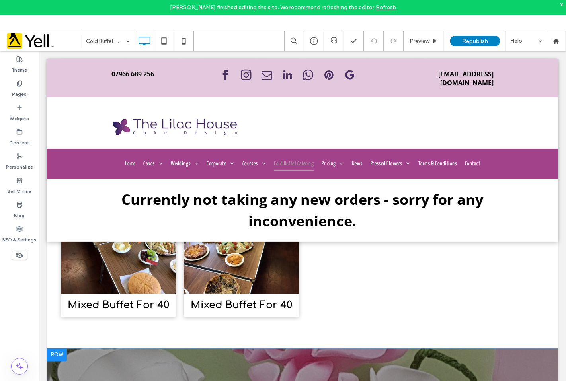
click at [59, 355] on div at bounding box center [57, 355] width 20 height 13
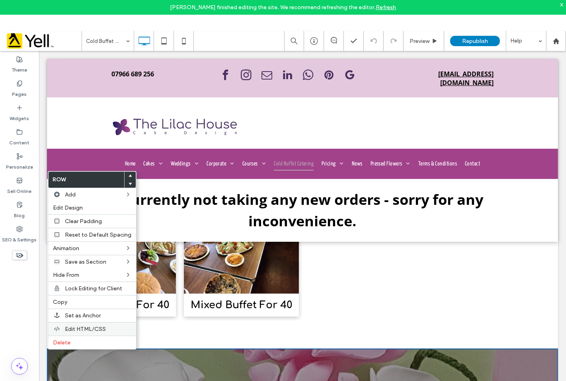
drag, startPoint x: 63, startPoint y: 340, endPoint x: 60, endPoint y: 321, distance: 18.9
click at [62, 340] on span "Delete" at bounding box center [62, 343] width 18 height 7
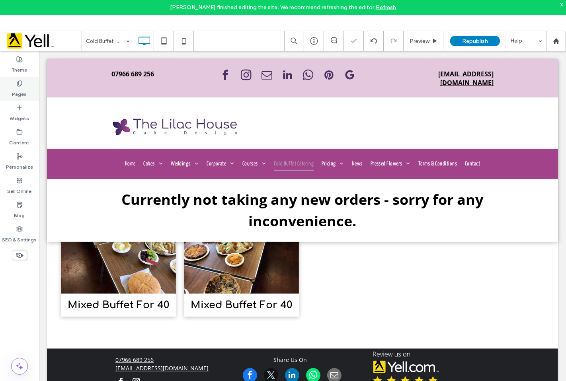
click at [16, 88] on label "Pages" at bounding box center [19, 92] width 15 height 11
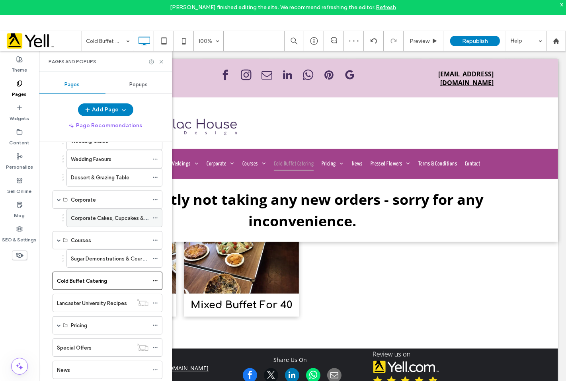
scroll to position [177, 0]
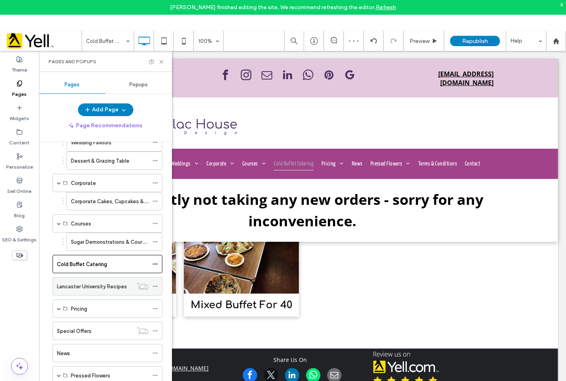
click at [78, 289] on label "Lancaster University Recipes" at bounding box center [92, 287] width 70 height 14
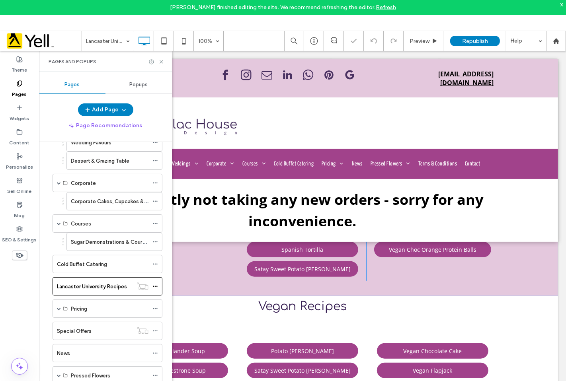
scroll to position [209, 0]
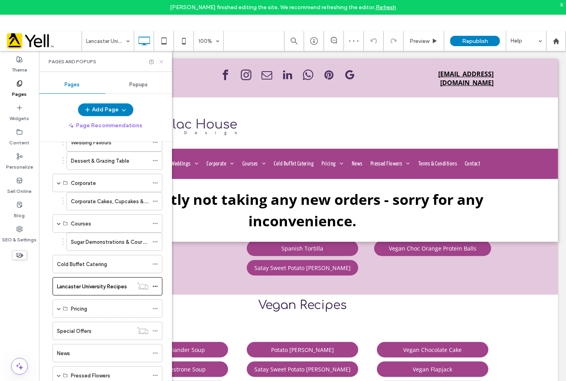
drag, startPoint x: 160, startPoint y: 60, endPoint x: 527, endPoint y: 126, distance: 372.5
click at [160, 60] on use at bounding box center [161, 61] width 3 height 3
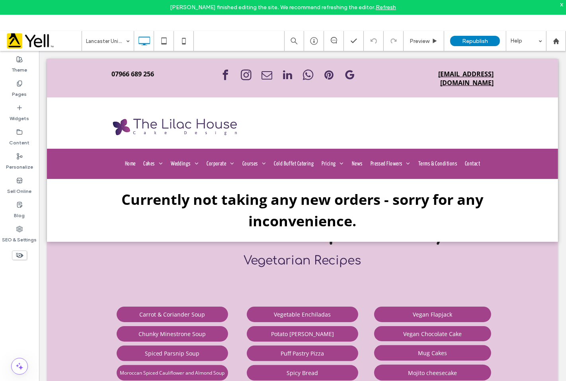
scroll to position [0, 0]
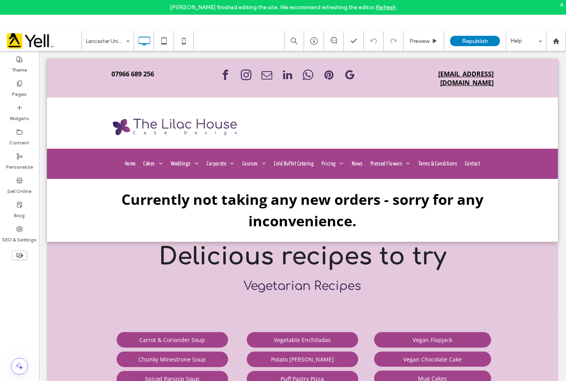
drag, startPoint x: 563, startPoint y: 189, endPoint x: 526, endPoint y: 94, distance: 101.5
click at [19, 90] on label "Pages" at bounding box center [19, 92] width 15 height 11
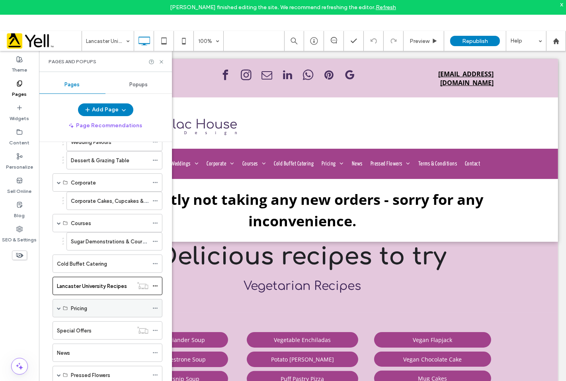
scroll to position [219, 0]
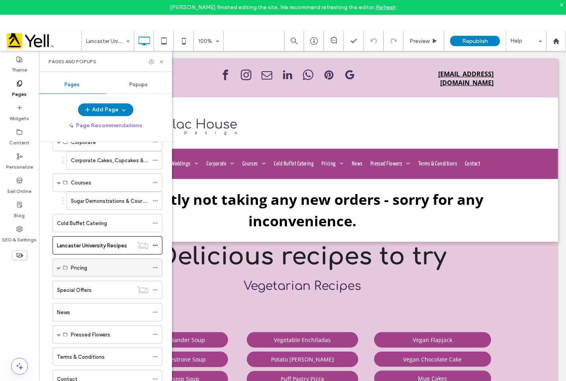
click at [76, 266] on label "Pricing" at bounding box center [79, 268] width 16 height 14
click at [58, 268] on span at bounding box center [59, 268] width 4 height 4
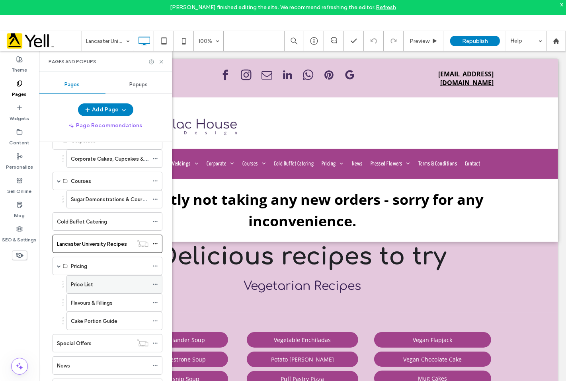
click at [80, 283] on label "Price List" at bounding box center [82, 285] width 22 height 14
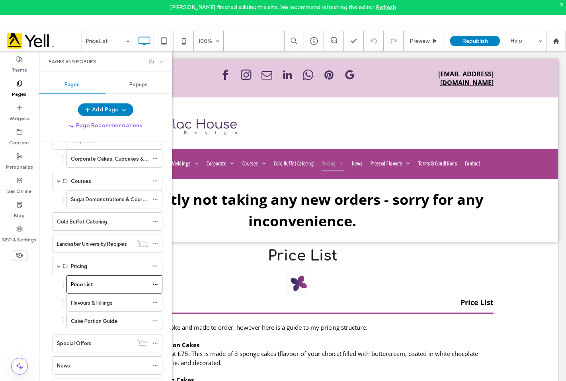
scroll to position [0, 0]
drag, startPoint x: 457, startPoint y: 47, endPoint x: 160, endPoint y: 62, distance: 297.7
click at [160, 62] on icon at bounding box center [161, 62] width 6 height 6
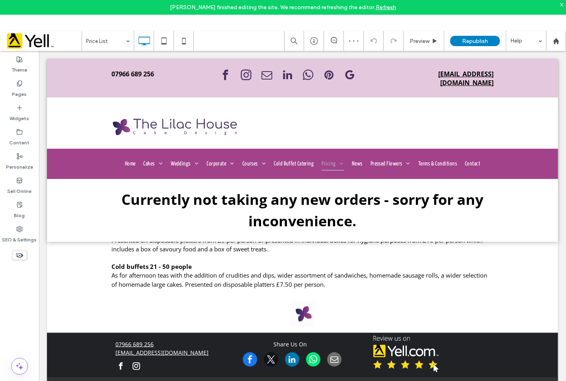
scroll to position [344, 0]
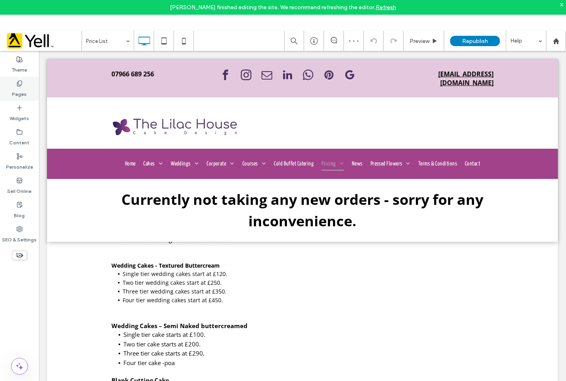
click at [16, 77] on div "Pages" at bounding box center [19, 89] width 39 height 24
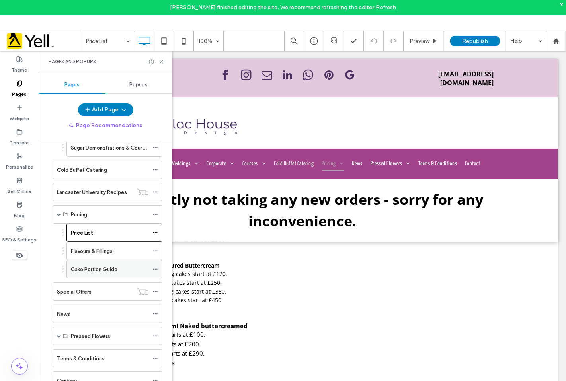
scroll to position [274, 0]
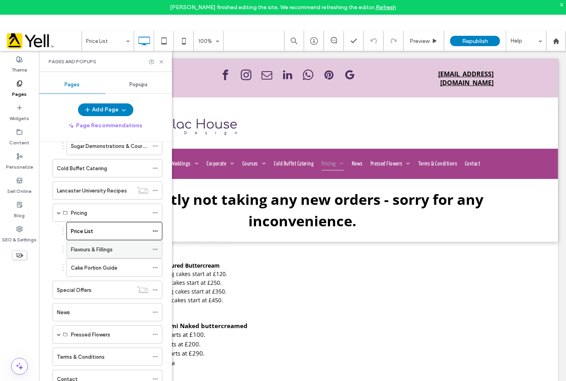
click at [94, 243] on div "Flavours & Fillings" at bounding box center [110, 250] width 78 height 18
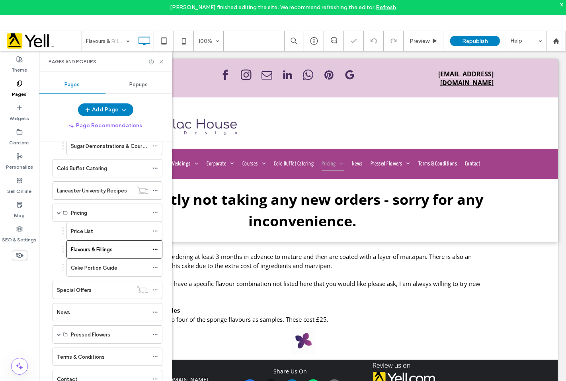
scroll to position [379, 0]
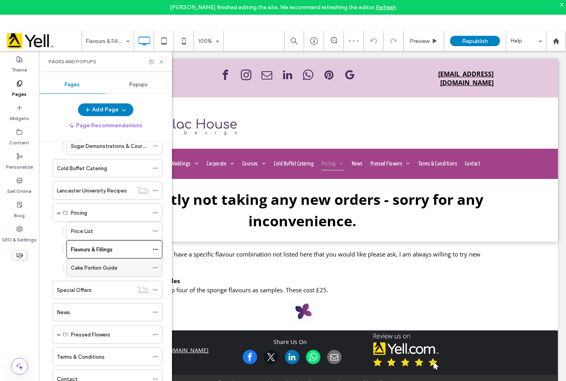
click at [77, 266] on label "Cake Portion Guide" at bounding box center [94, 268] width 47 height 14
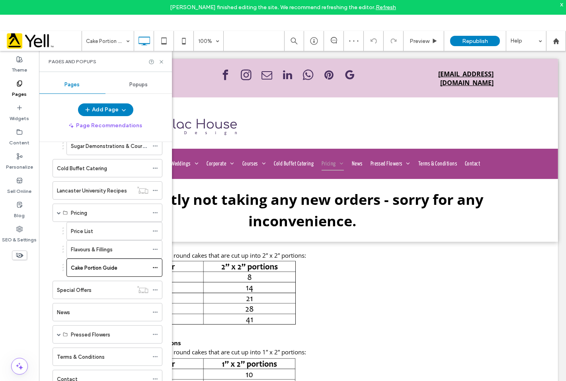
scroll to position [326, 0]
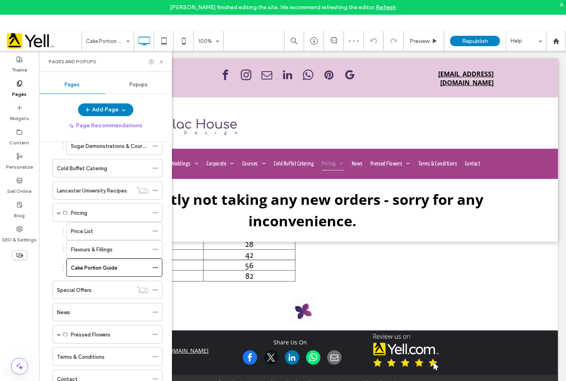
click at [98, 289] on div "Special Offers" at bounding box center [95, 290] width 76 height 8
click at [160, 59] on icon at bounding box center [161, 62] width 6 height 6
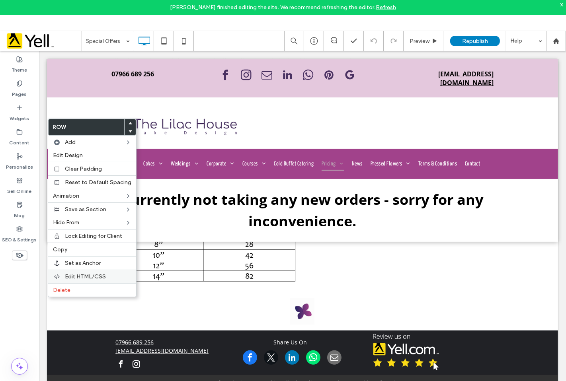
drag, startPoint x: 70, startPoint y: 288, endPoint x: 65, endPoint y: 276, distance: 12.7
click at [70, 288] on label "Delete" at bounding box center [92, 290] width 78 height 7
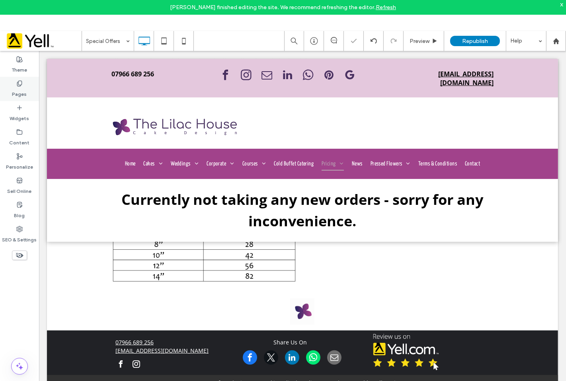
click at [20, 85] on use at bounding box center [19, 83] width 4 height 5
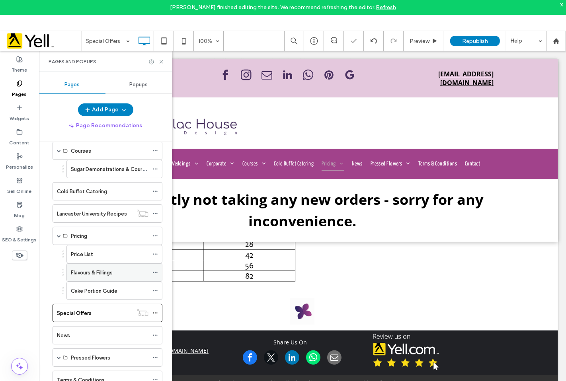
scroll to position [274, 0]
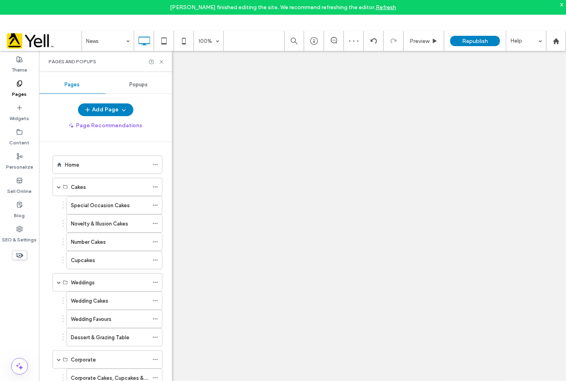
scroll to position [274, 0]
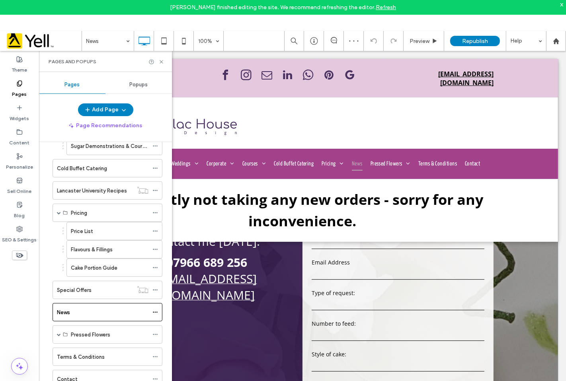
scroll to position [1988, 0]
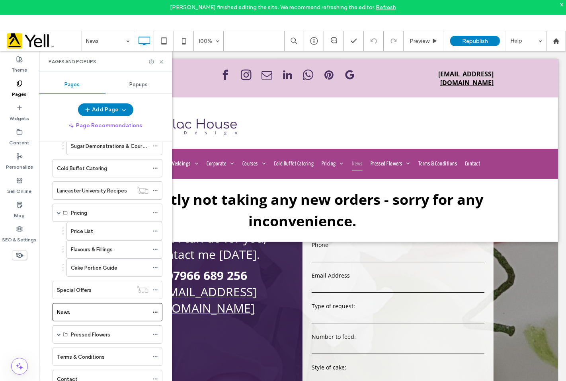
click at [256, 324] on div "For more information about my cake baking and what I can do for you, contact me…" at bounding box center [206, 331] width 191 height 364
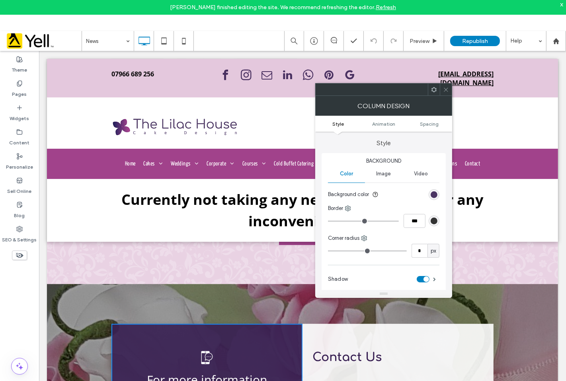
scroll to position [1811, 0]
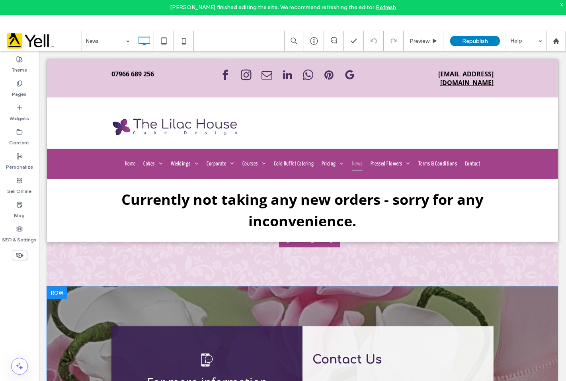
click at [55, 289] on div at bounding box center [57, 292] width 20 height 13
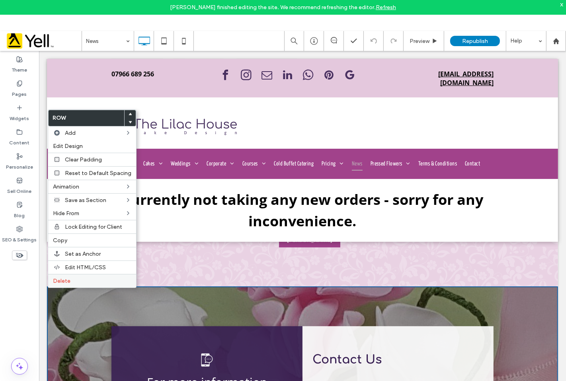
click at [63, 276] on div "Delete" at bounding box center [92, 281] width 88 height 14
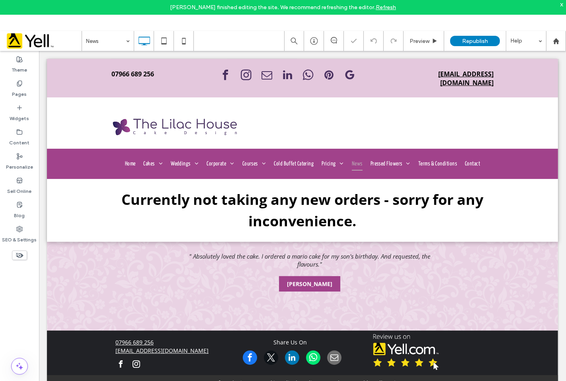
scroll to position [1767, 0]
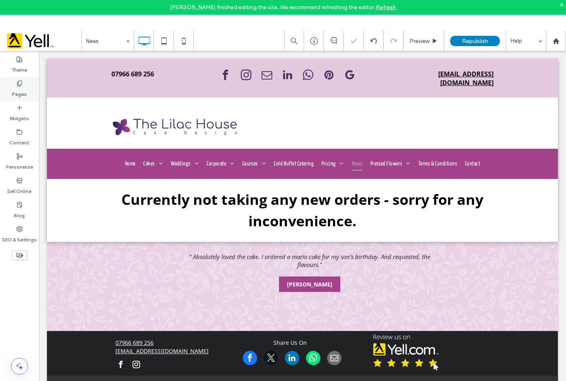
click at [18, 90] on label "Pages" at bounding box center [19, 92] width 15 height 11
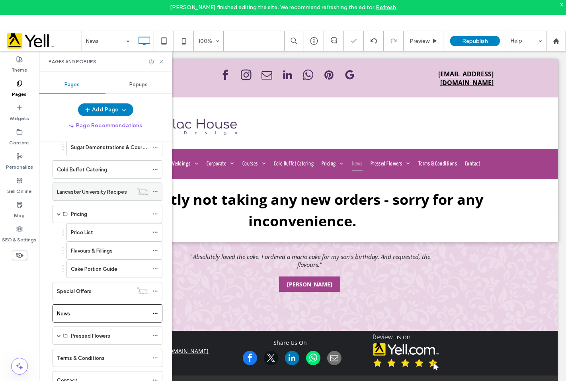
scroll to position [274, 0]
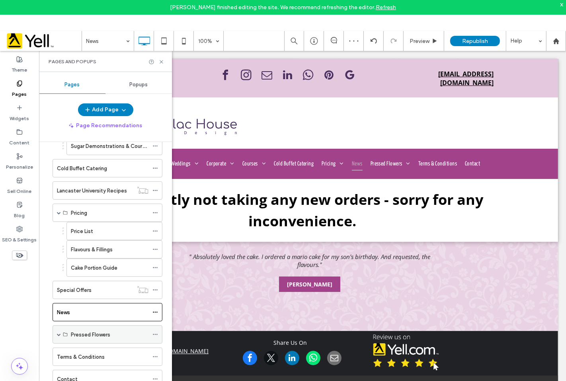
click at [60, 337] on span at bounding box center [59, 335] width 4 height 18
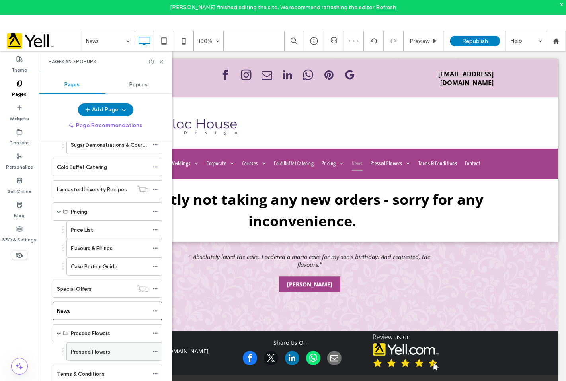
click at [94, 353] on label "Pressed Flowers" at bounding box center [90, 352] width 39 height 14
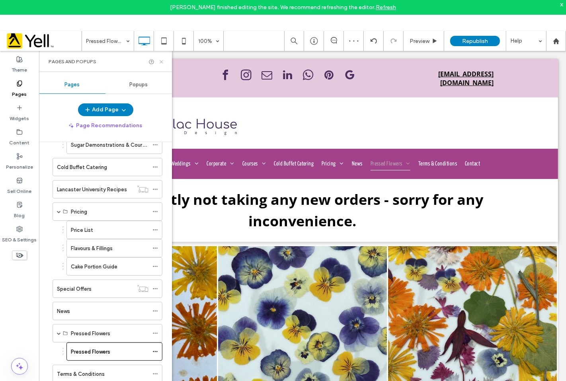
click at [160, 60] on icon at bounding box center [161, 62] width 6 height 6
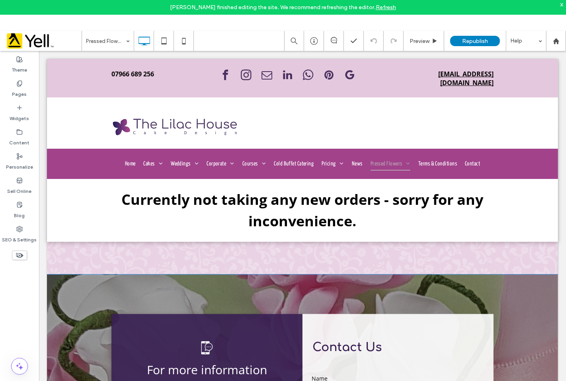
scroll to position [1045, 0]
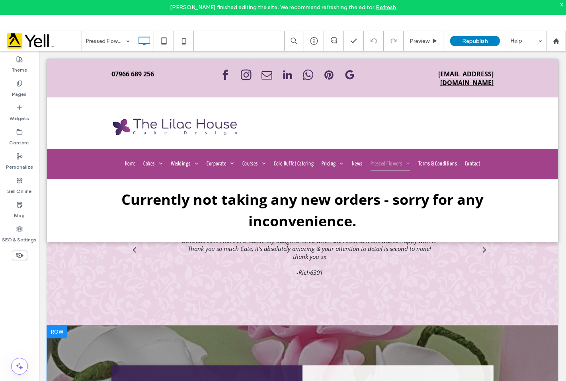
click at [60, 331] on div at bounding box center [57, 332] width 20 height 13
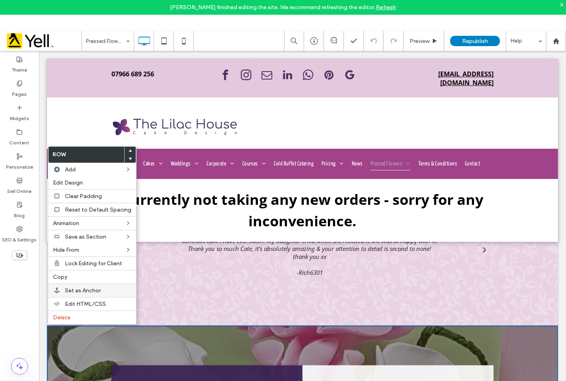
click at [66, 319] on span "Delete" at bounding box center [62, 317] width 18 height 7
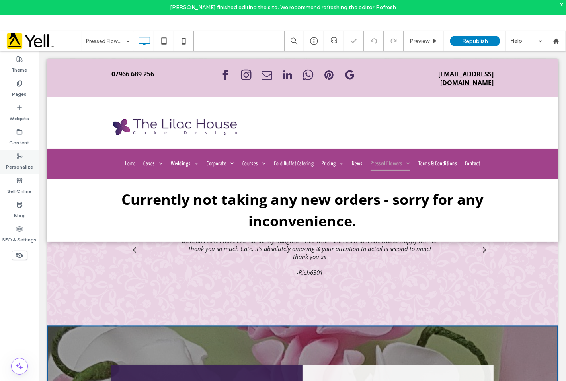
scroll to position [1038, 0]
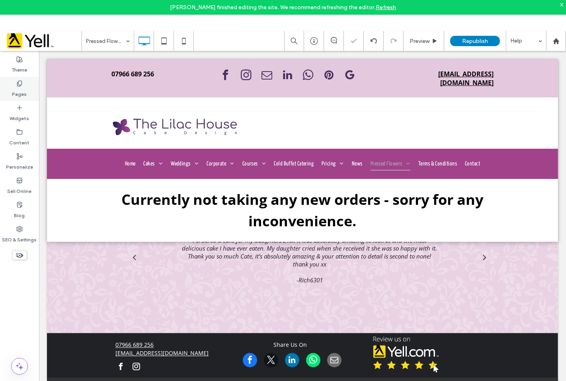
click at [21, 86] on icon at bounding box center [19, 83] width 6 height 6
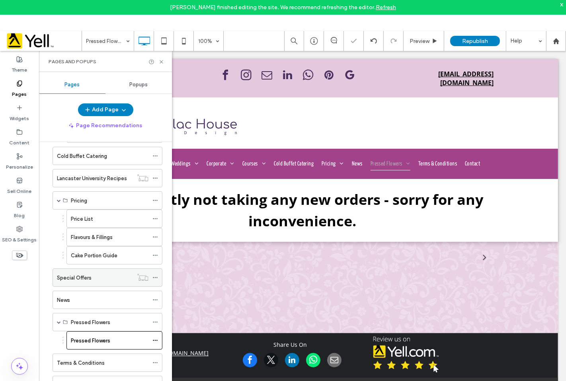
scroll to position [293, 0]
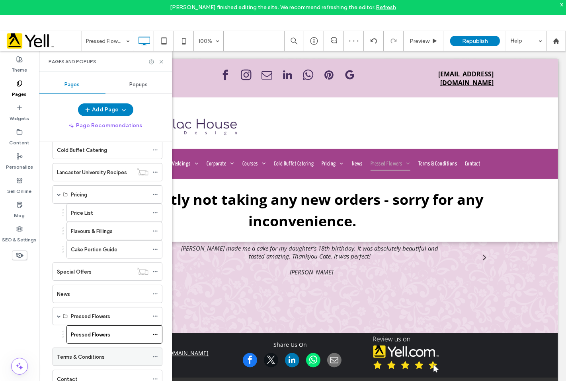
click at [85, 359] on label "Terms & Conditions" at bounding box center [81, 357] width 48 height 14
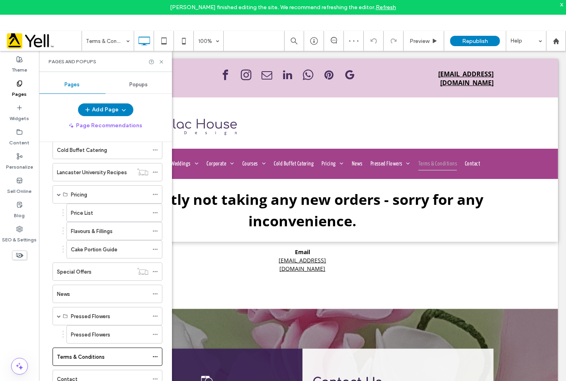
scroll to position [550, 0]
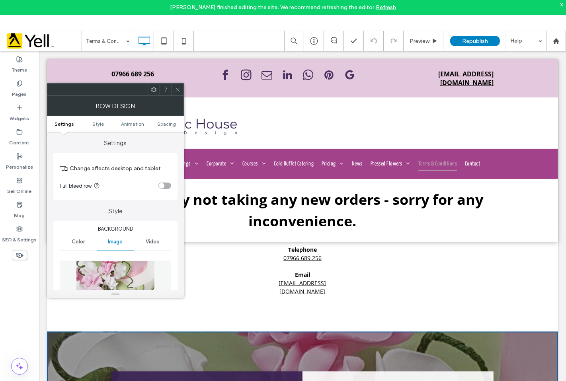
click at [177, 91] on icon at bounding box center [178, 90] width 6 height 6
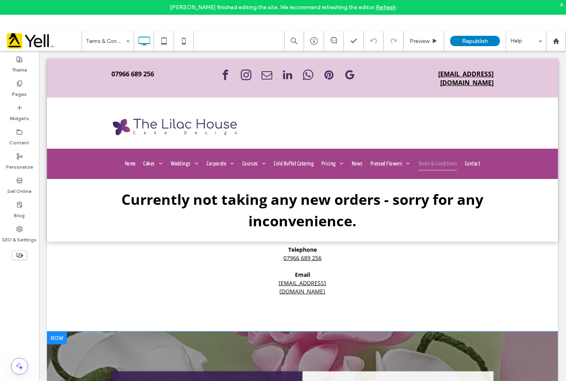
click at [60, 332] on div at bounding box center [57, 338] width 20 height 13
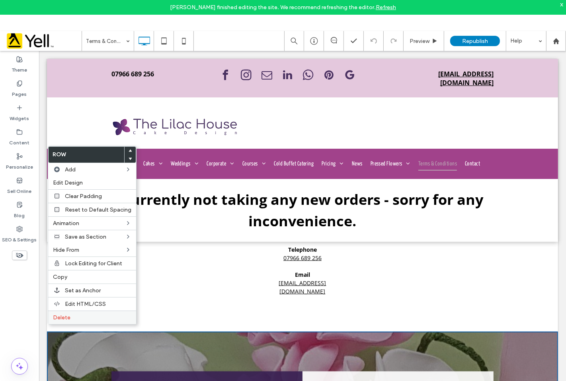
drag, startPoint x: 66, startPoint y: 319, endPoint x: 41, endPoint y: 217, distance: 105.3
click at [66, 319] on span "Delete" at bounding box center [62, 317] width 18 height 7
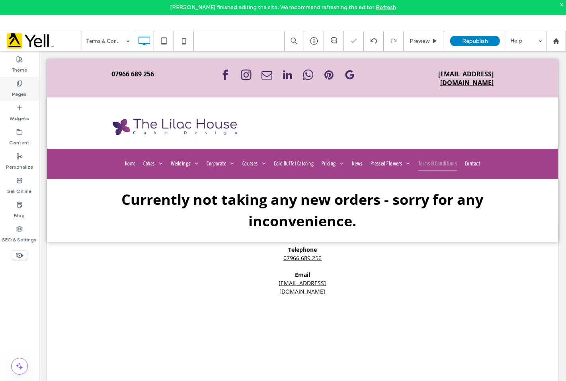
click at [25, 94] on label "Pages" at bounding box center [19, 92] width 15 height 11
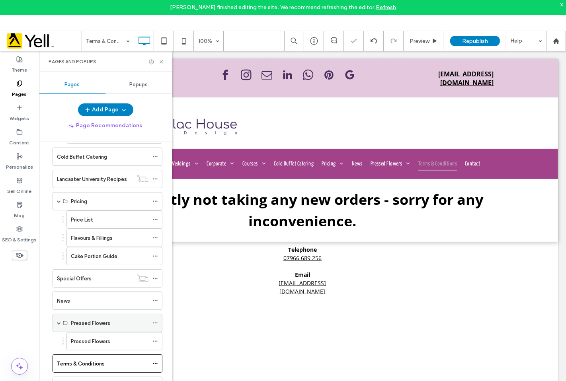
scroll to position [293, 0]
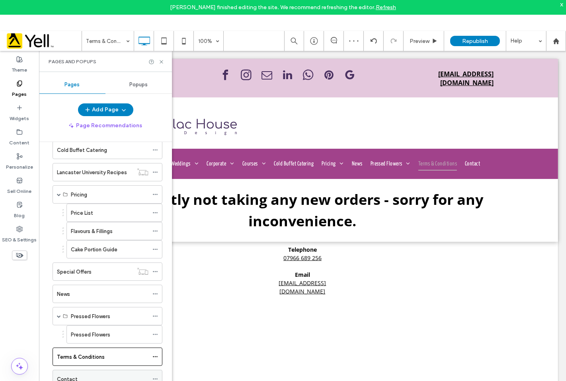
click at [107, 376] on div "Contact" at bounding box center [103, 379] width 92 height 8
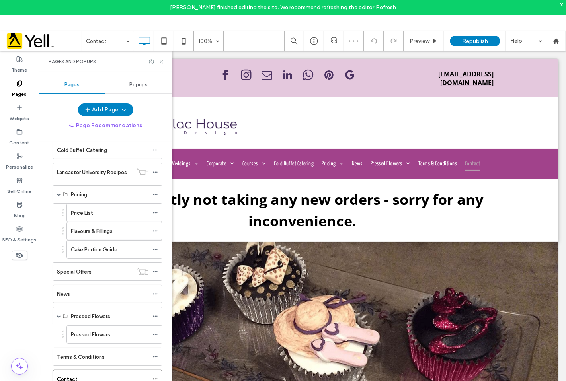
click at [160, 60] on icon at bounding box center [161, 62] width 6 height 6
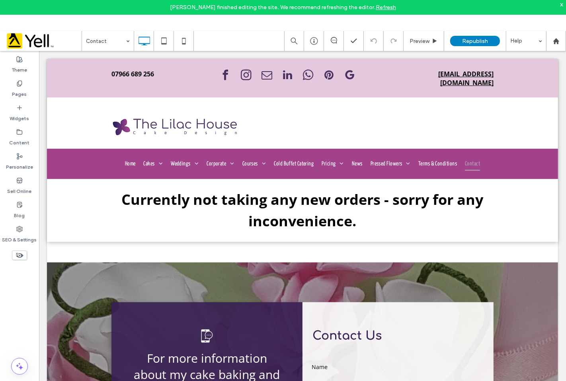
scroll to position [324, 0]
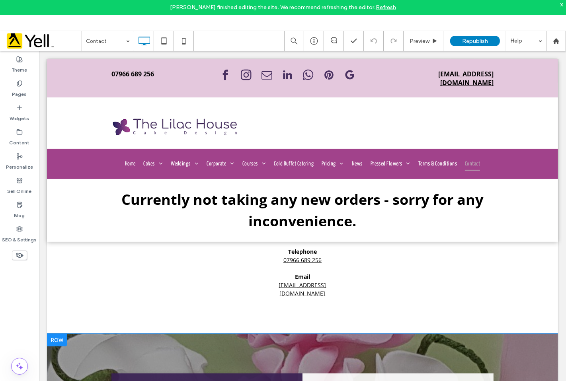
click at [59, 334] on div at bounding box center [57, 340] width 20 height 13
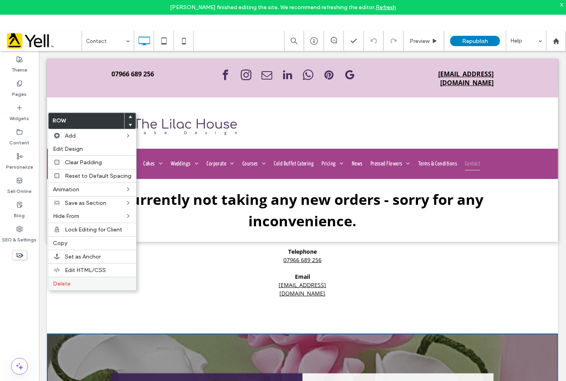
click at [61, 285] on span "Delete" at bounding box center [62, 284] width 18 height 7
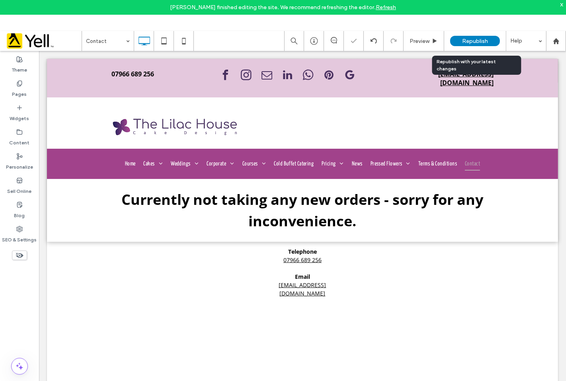
click at [478, 37] on div "Republish" at bounding box center [475, 41] width 50 height 10
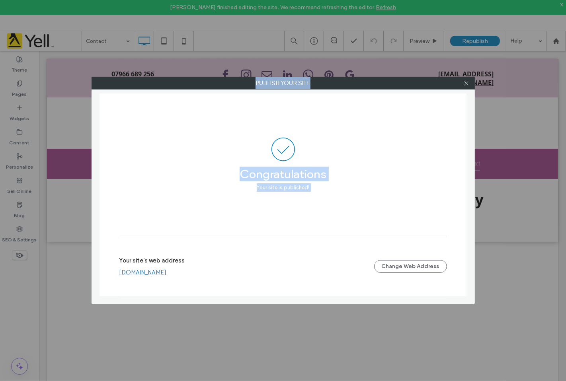
drag, startPoint x: 4, startPoint y: 76, endPoint x: -4, endPoint y: 209, distance: 133.2
click at [0, 209] on html "Fatima Ali finished editing the site. We recommend refreshing the editor. Refre…" at bounding box center [283, 190] width 566 height 381
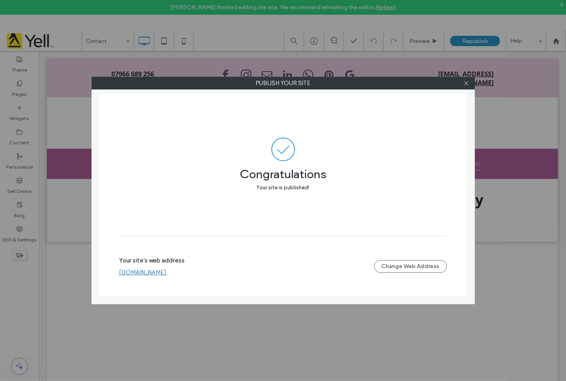
drag, startPoint x: 468, startPoint y: 26, endPoint x: 439, endPoint y: 8, distance: 34.5
click at [467, 25] on div "Publish your site Congratulations Your site is published! Your site's web addre…" at bounding box center [283, 190] width 566 height 381
